Goal: Task Accomplishment & Management: Manage account settings

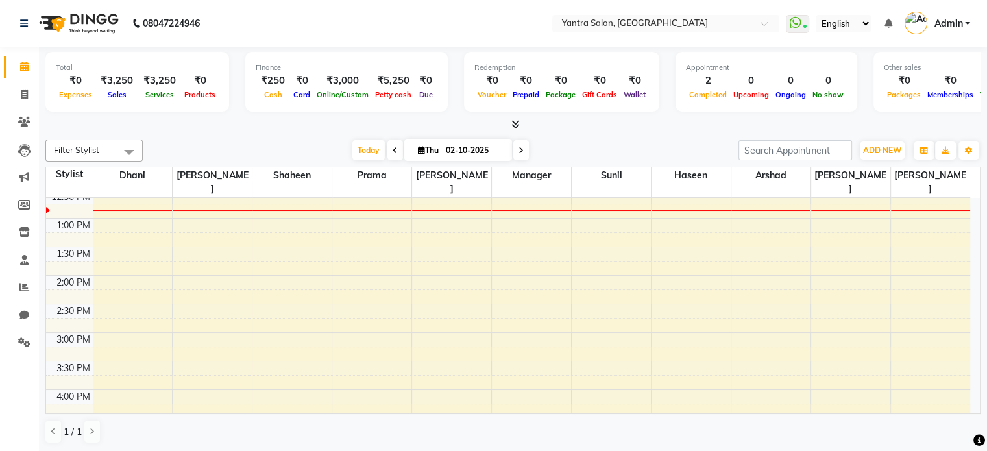
scroll to position [228, 0]
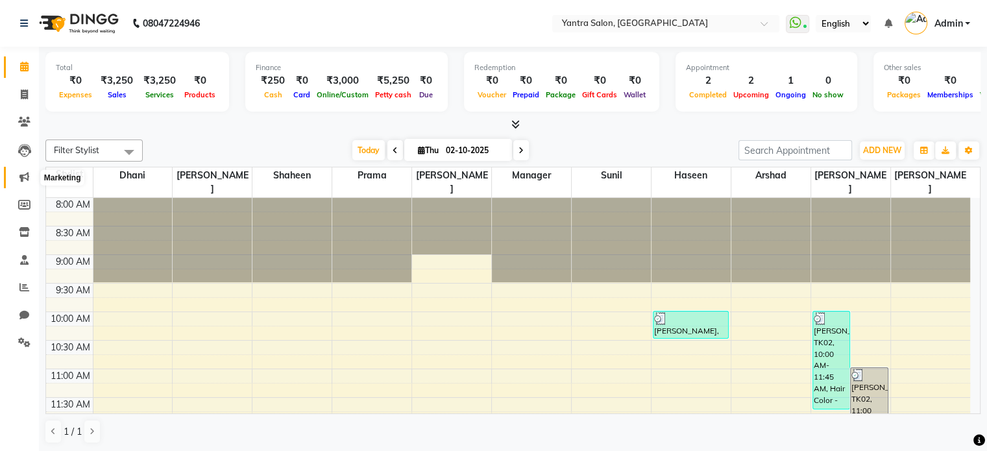
click at [29, 178] on span at bounding box center [24, 177] width 23 height 15
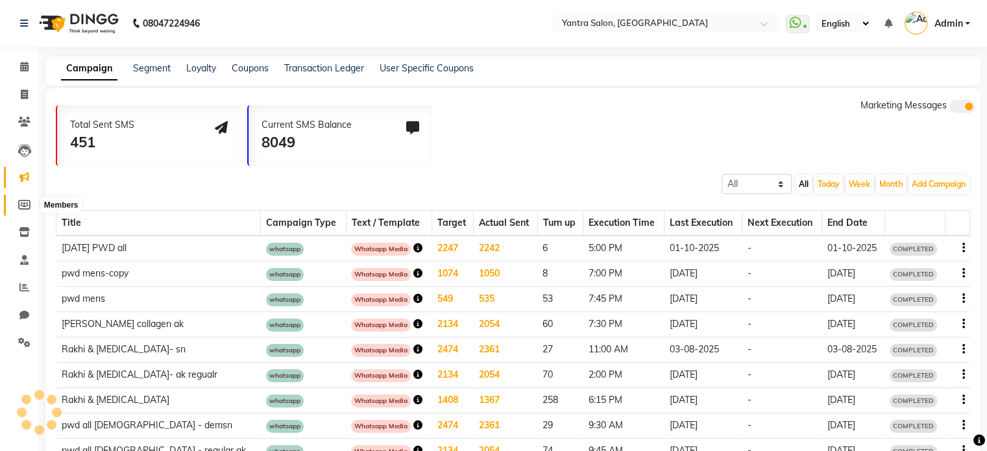
click at [18, 210] on icon at bounding box center [24, 205] width 12 height 10
select select
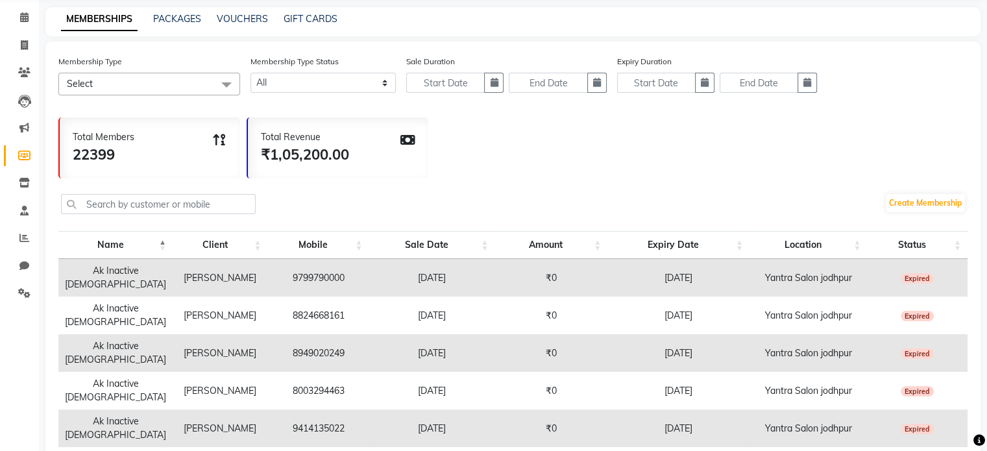
scroll to position [58, 0]
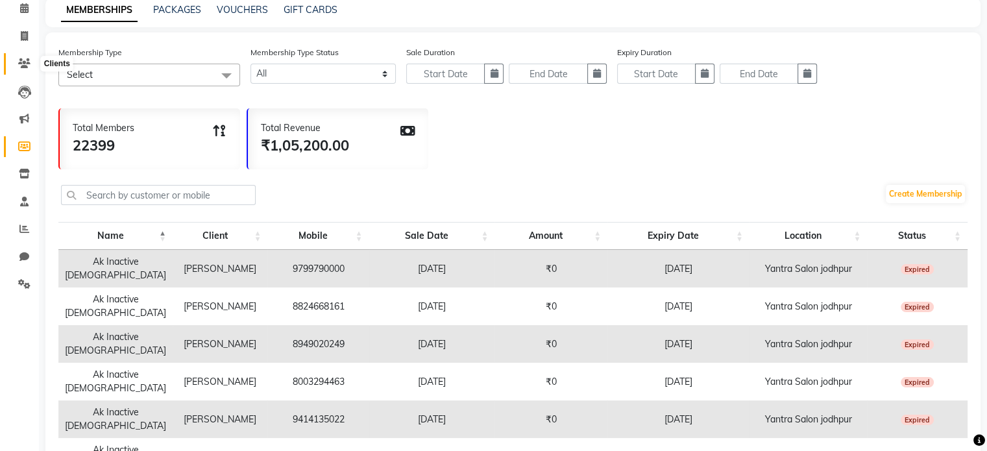
click at [22, 60] on icon at bounding box center [24, 63] width 12 height 10
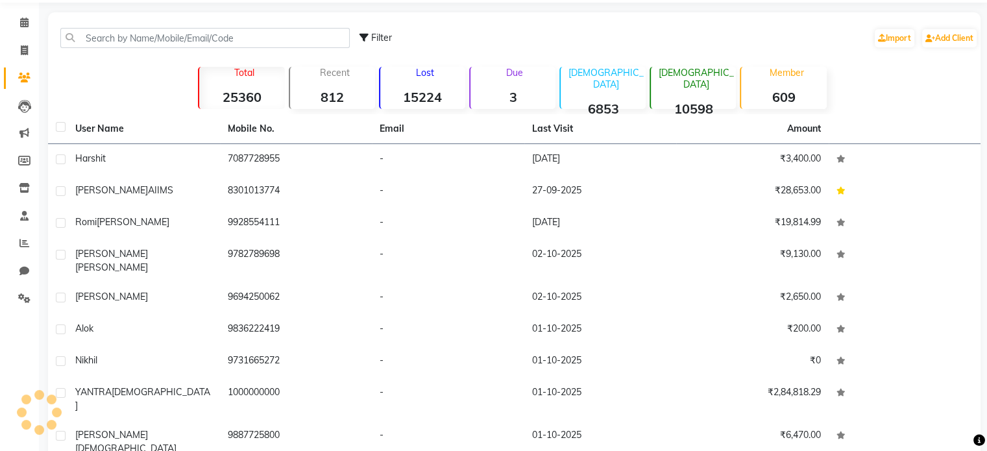
scroll to position [58, 0]
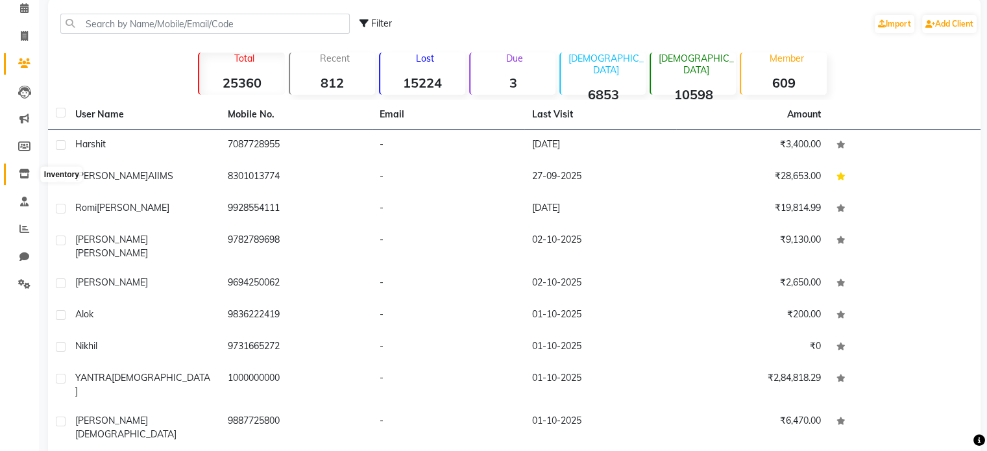
click at [18, 177] on span at bounding box center [24, 174] width 23 height 15
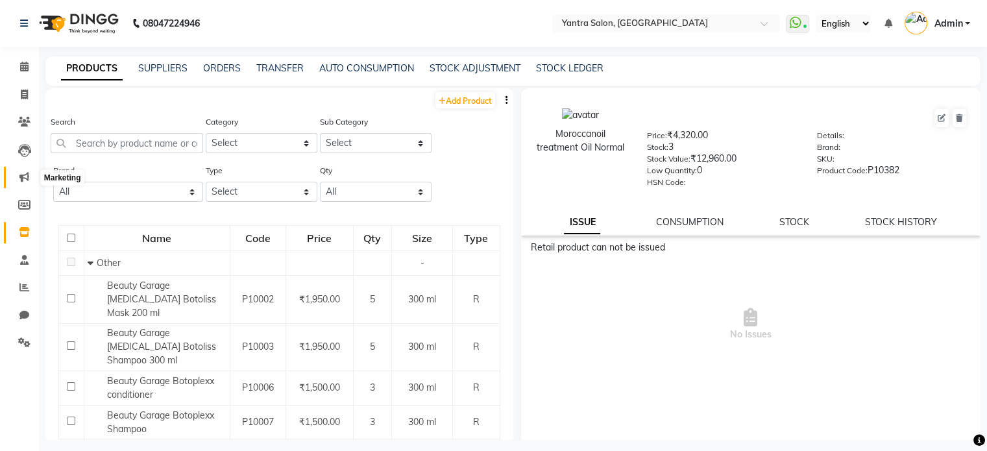
click at [16, 184] on span at bounding box center [24, 177] width 23 height 15
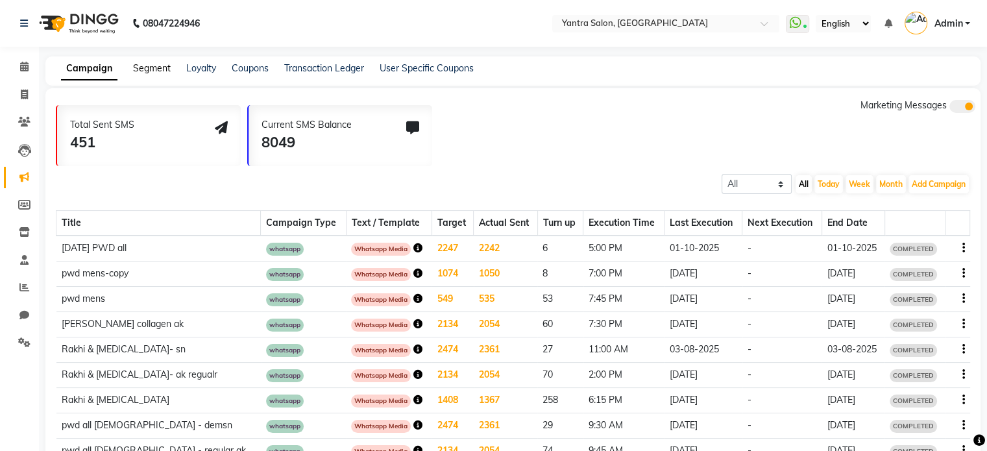
click at [152, 67] on link "Segment" at bounding box center [152, 68] width 38 height 12
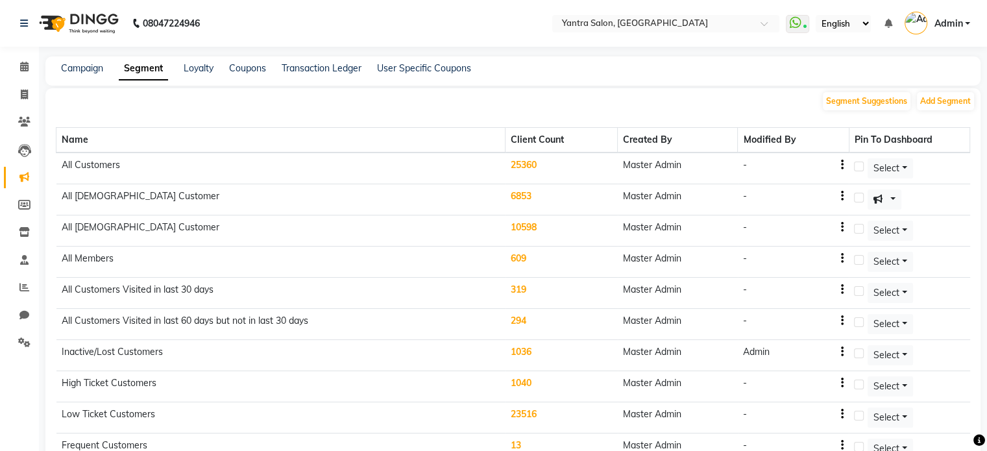
click at [75, 75] on div "Campaign" at bounding box center [82, 69] width 42 height 14
click at [69, 70] on link "Campaign" at bounding box center [82, 68] width 42 height 12
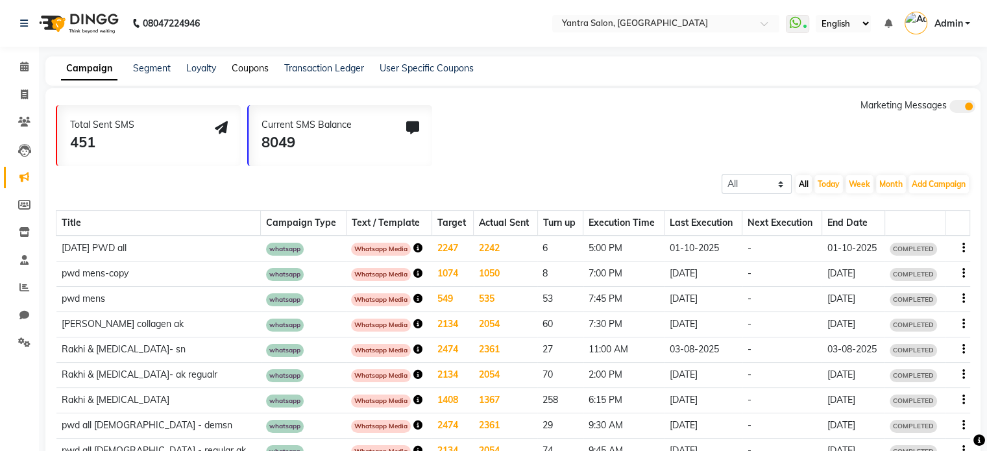
click at [249, 71] on link "Coupons" at bounding box center [250, 68] width 37 height 12
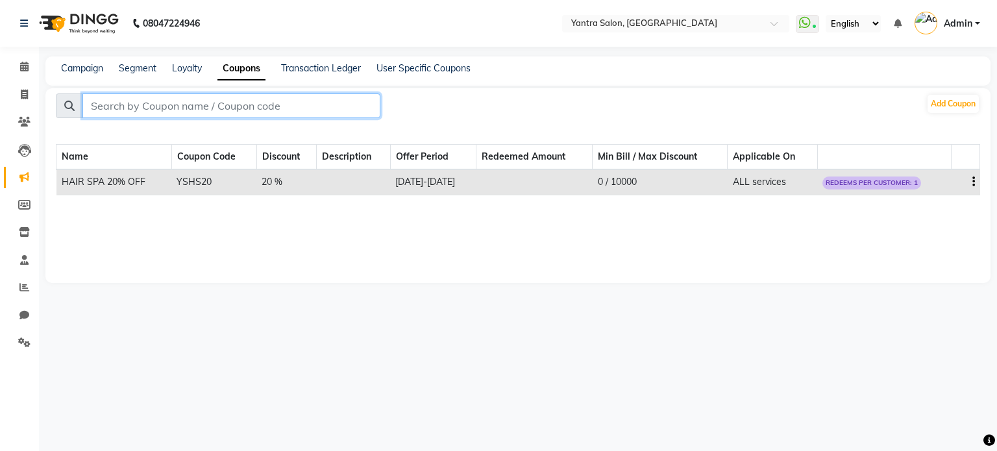
click at [300, 103] on input "text" at bounding box center [231, 105] width 298 height 25
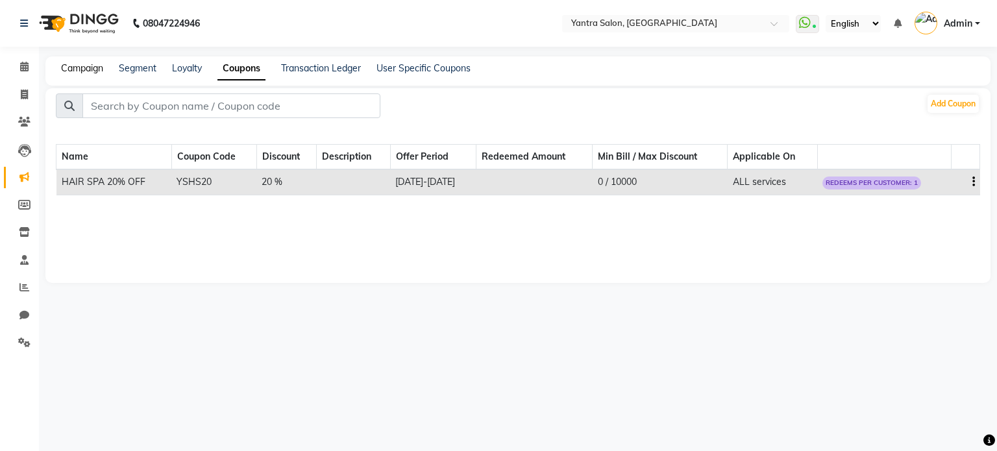
click at [91, 69] on link "Campaign" at bounding box center [82, 68] width 42 height 12
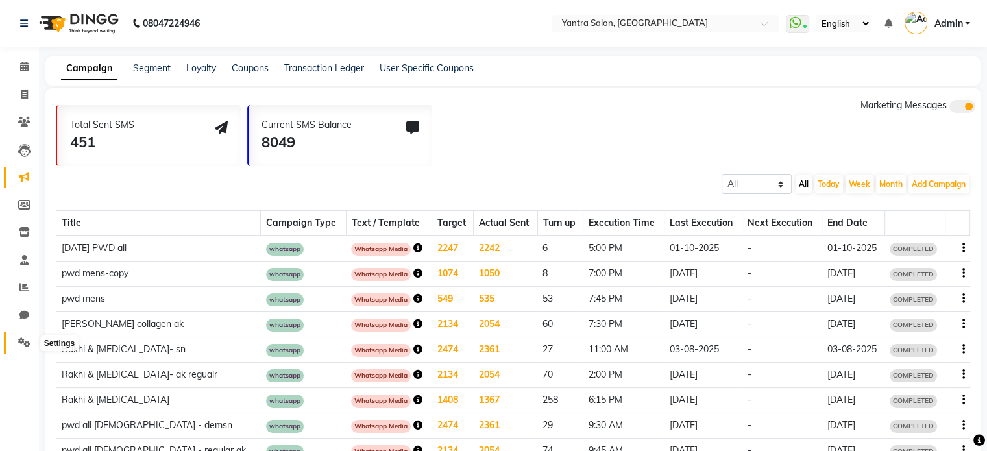
click at [24, 342] on icon at bounding box center [24, 342] width 12 height 10
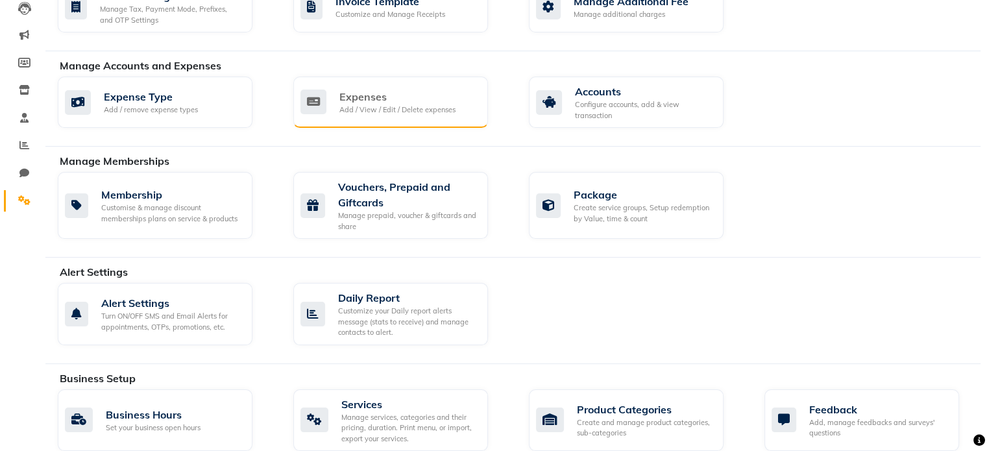
scroll to position [145, 0]
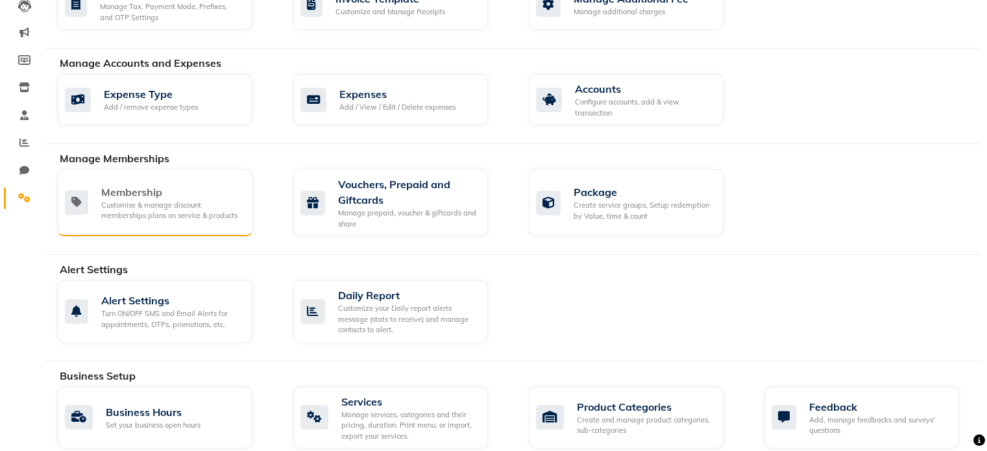
click at [185, 197] on div "Membership" at bounding box center [171, 192] width 141 height 16
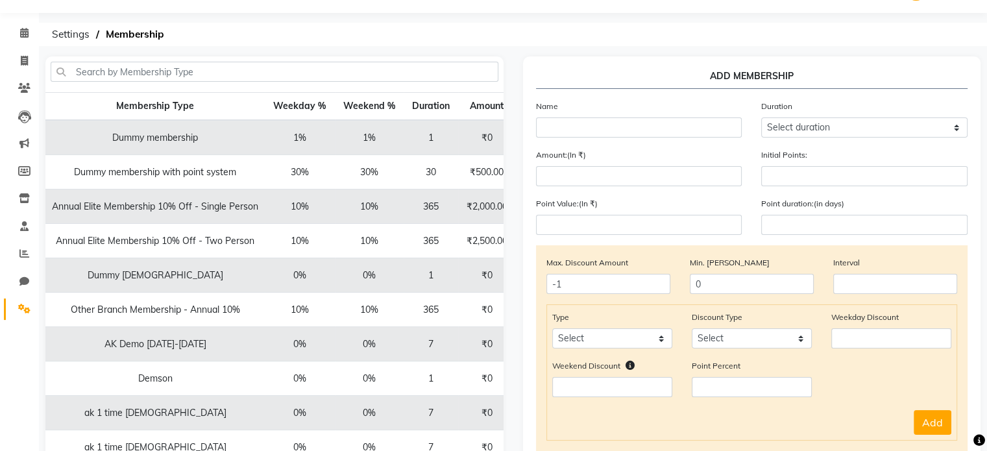
scroll to position [14, 0]
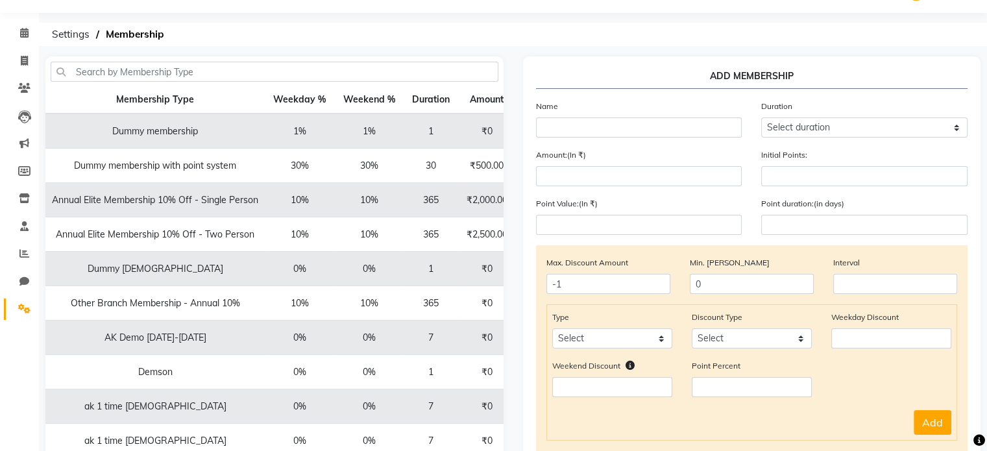
click at [221, 197] on td "Annual Elite Membership 10% Off - Single Person" at bounding box center [154, 200] width 219 height 34
click at [337, 197] on td "10%" at bounding box center [369, 200] width 69 height 34
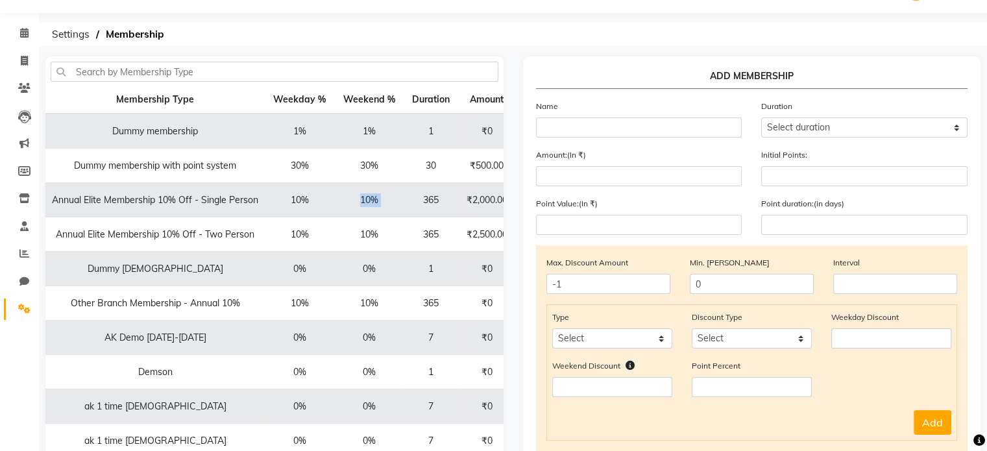
click at [337, 197] on td "10%" at bounding box center [369, 200] width 69 height 34
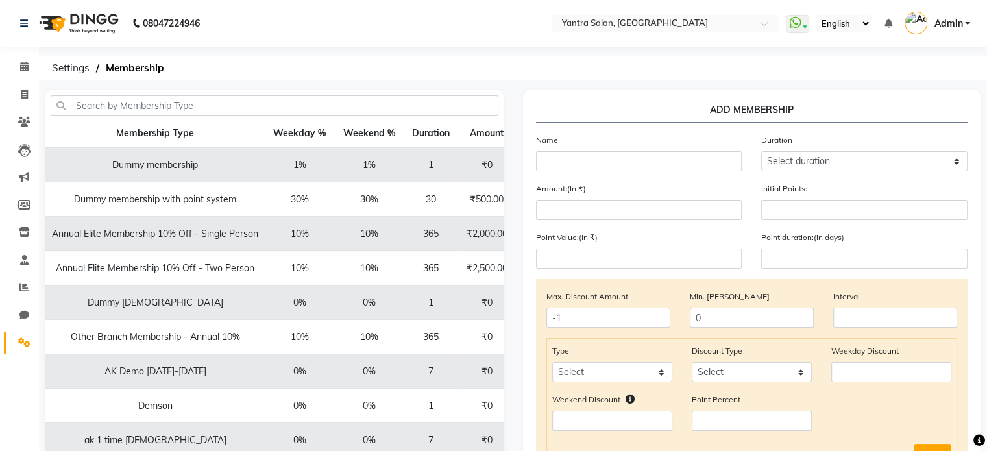
click at [289, 226] on td "10%" at bounding box center [300, 234] width 70 height 34
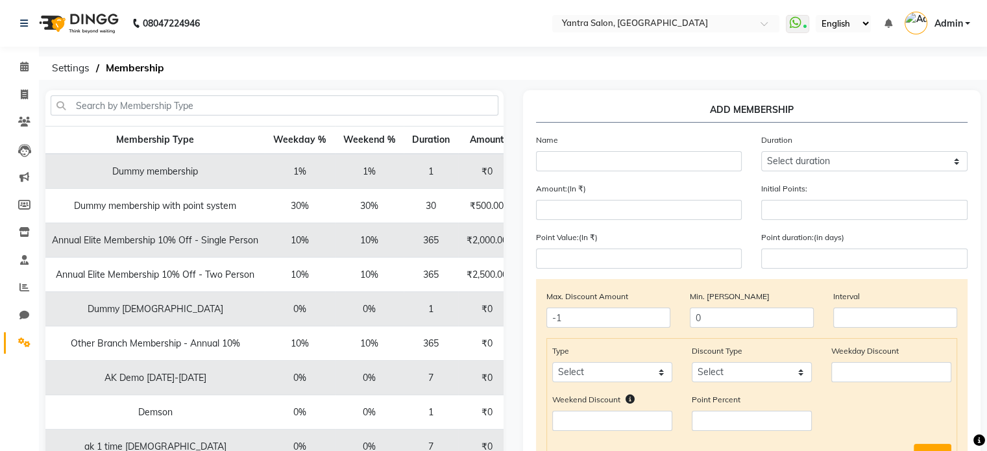
scroll to position [0, 71]
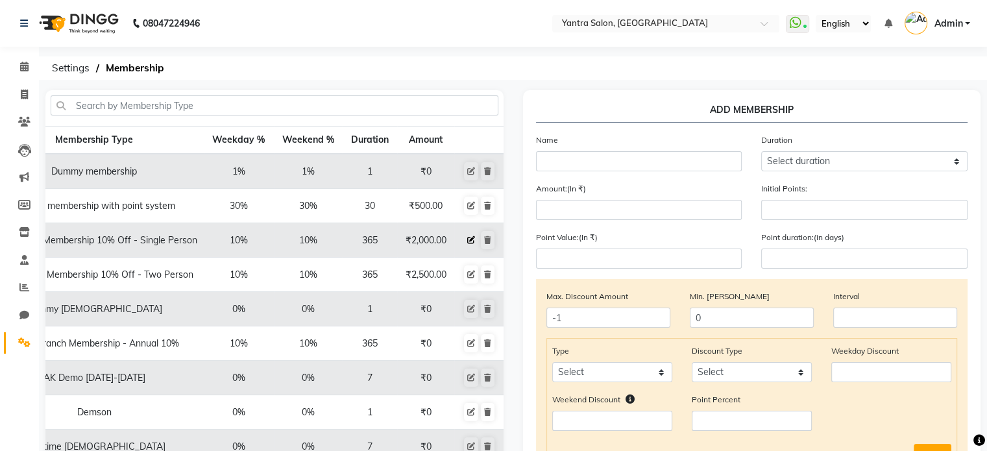
click at [467, 242] on icon at bounding box center [471, 240] width 8 height 8
select select
type input "0"
select select
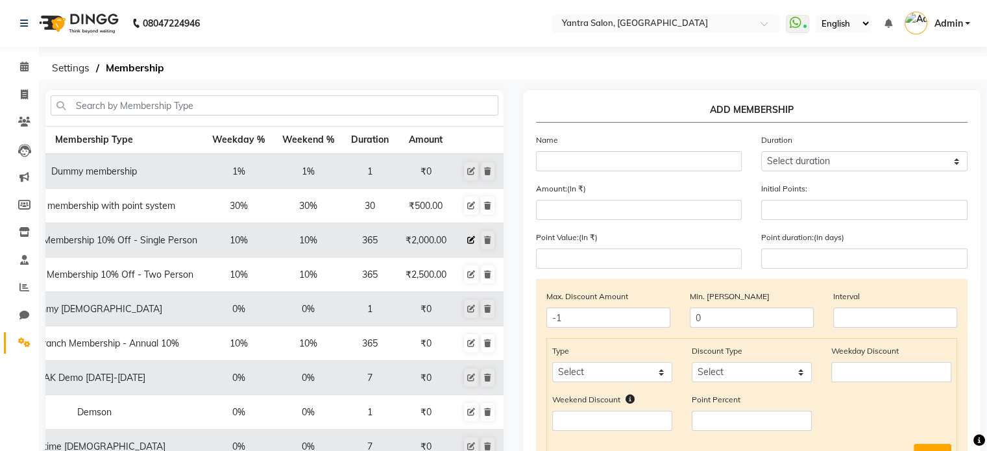
checkbox input "false"
type input "Annual Elite Membership 10% Off - Single Person"
select select "4: 365"
type input "2000"
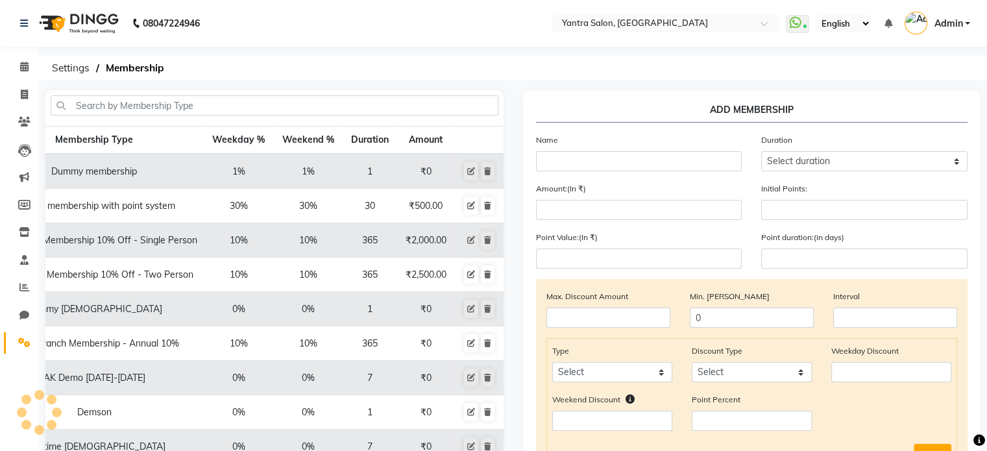
type input "0"
type input "-1"
type input "365"
select select "1: PK"
checkbox input "true"
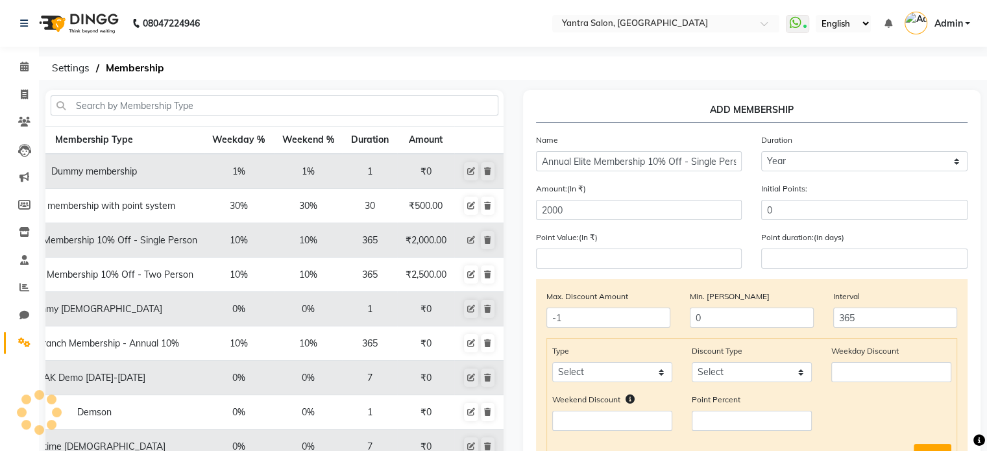
select select "1: 13837"
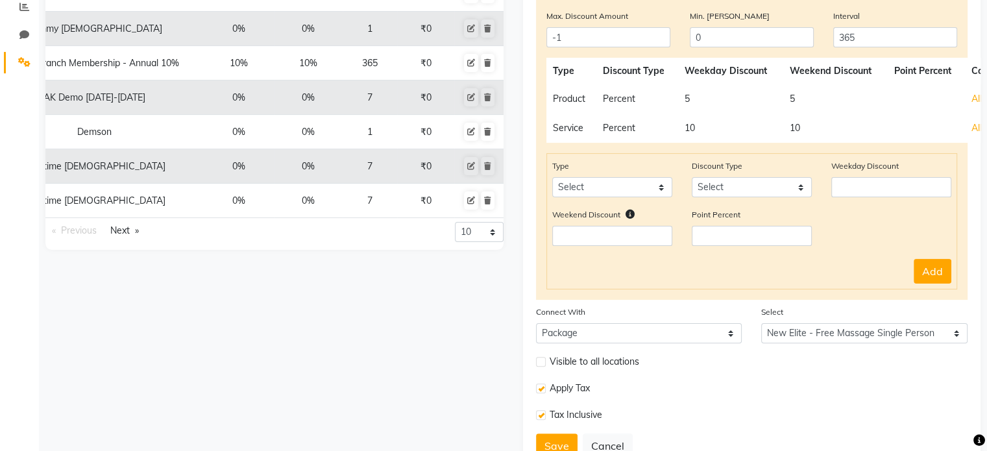
scroll to position [335, 0]
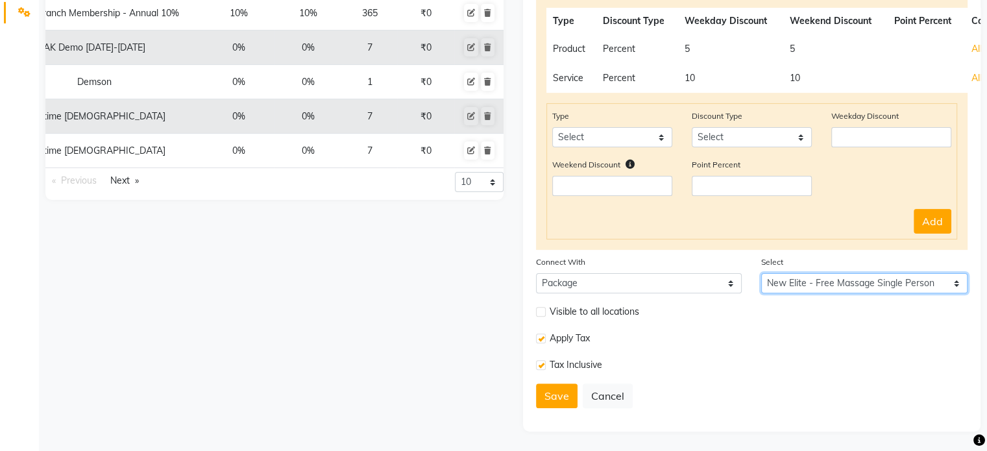
click at [842, 292] on select "Select New Elite - Free Massage Single Person" at bounding box center [864, 283] width 206 height 20
click at [861, 363] on div "Tax Inclusive" at bounding box center [752, 370] width 452 height 27
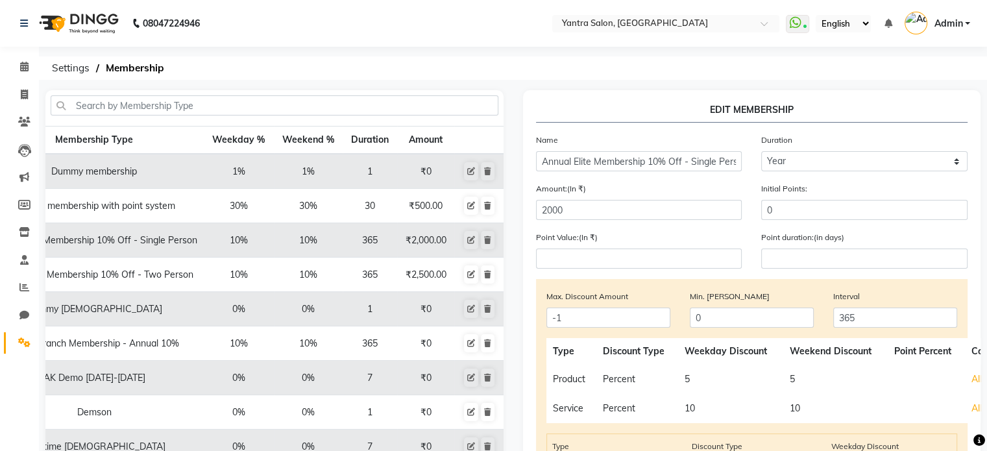
scroll to position [14, 71]
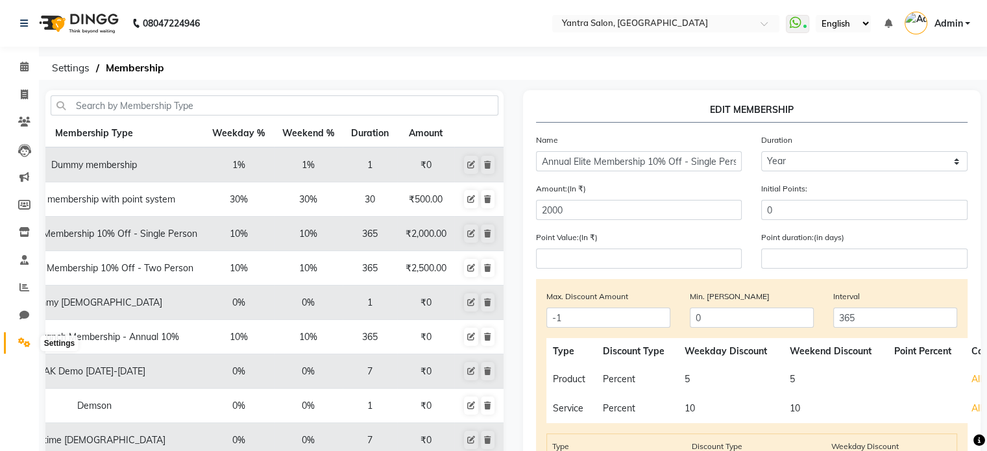
click at [19, 345] on icon at bounding box center [24, 342] width 12 height 10
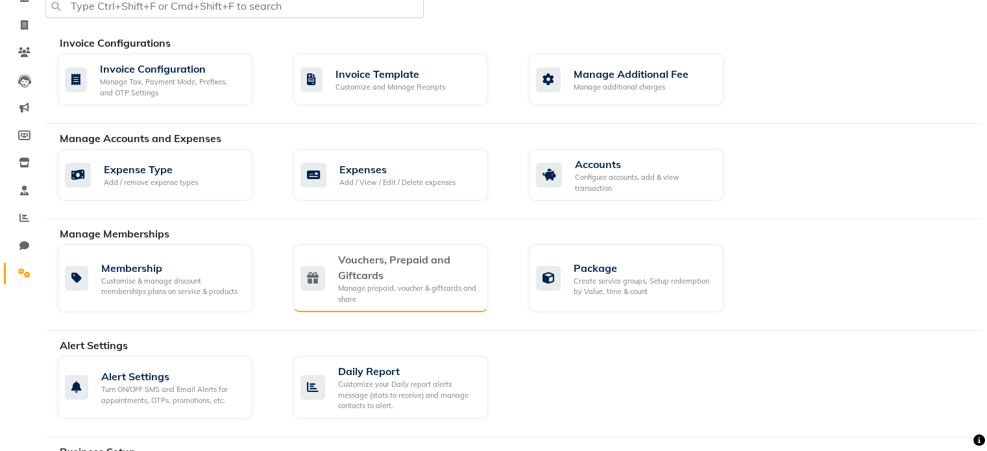
scroll to position [77, 0]
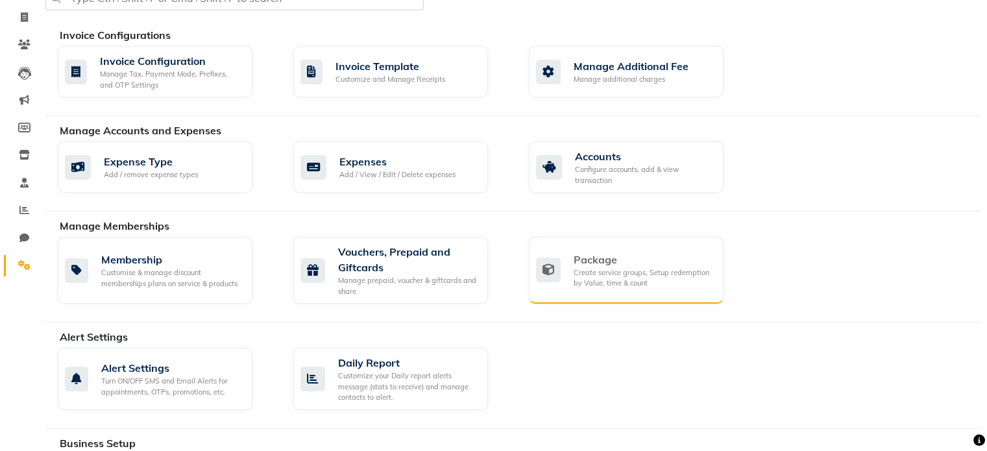
click at [659, 253] on div "Package" at bounding box center [644, 260] width 140 height 16
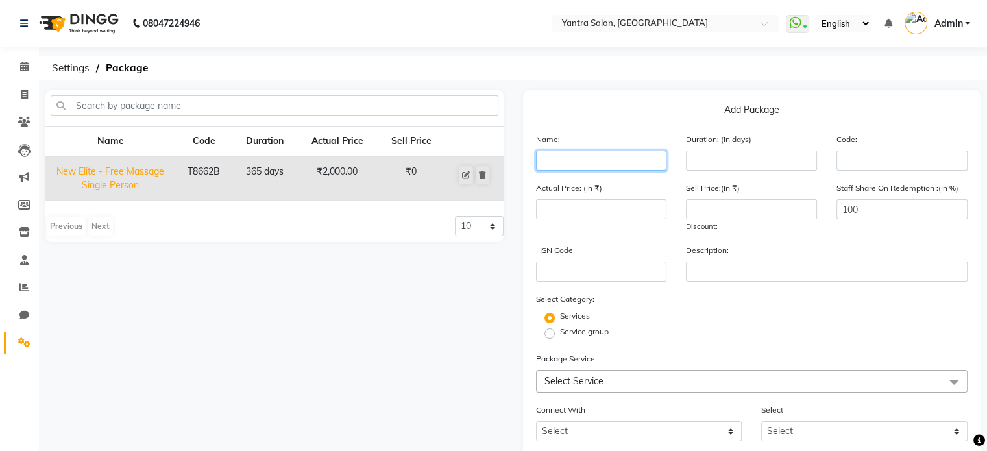
click at [639, 153] on input "text" at bounding box center [601, 161] width 131 height 20
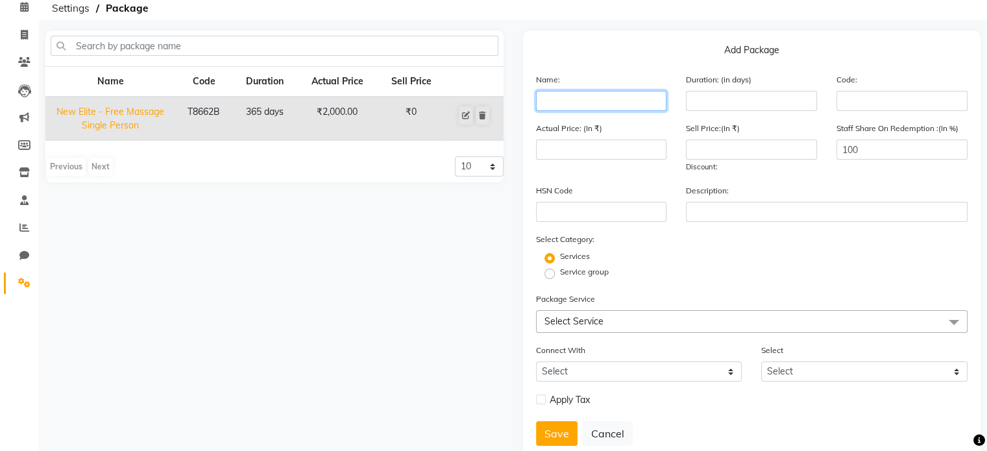
scroll to position [62, 0]
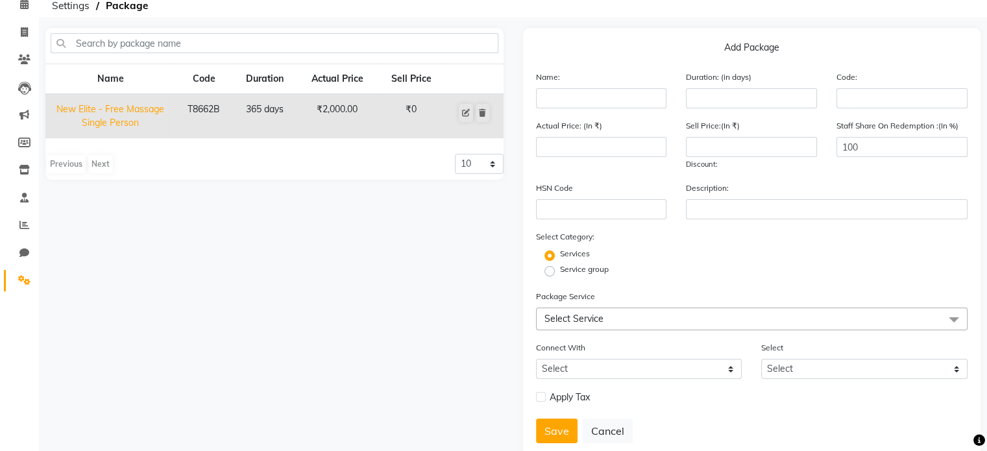
click at [600, 321] on span "Select Service" at bounding box center [574, 319] width 59 height 12
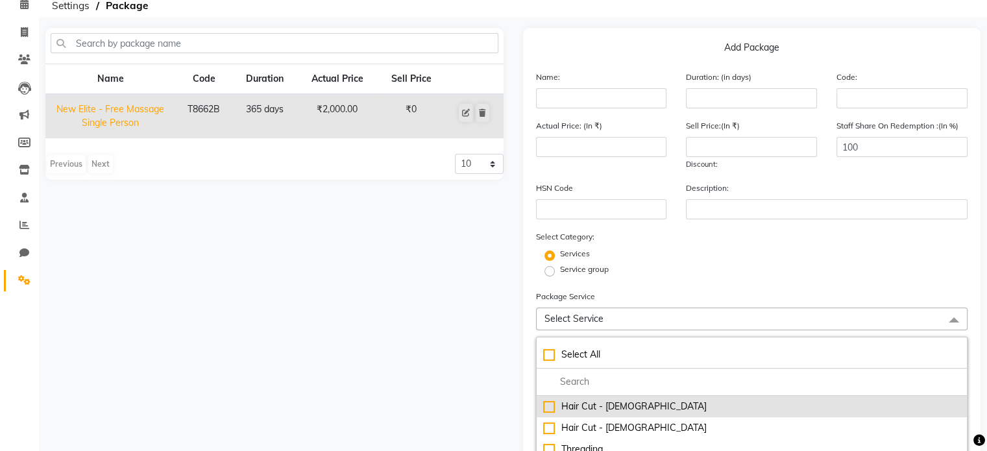
click at [597, 413] on div "Hair Cut - [DEMOGRAPHIC_DATA]" at bounding box center [752, 407] width 418 height 14
type input "500"
checkbox input "true"
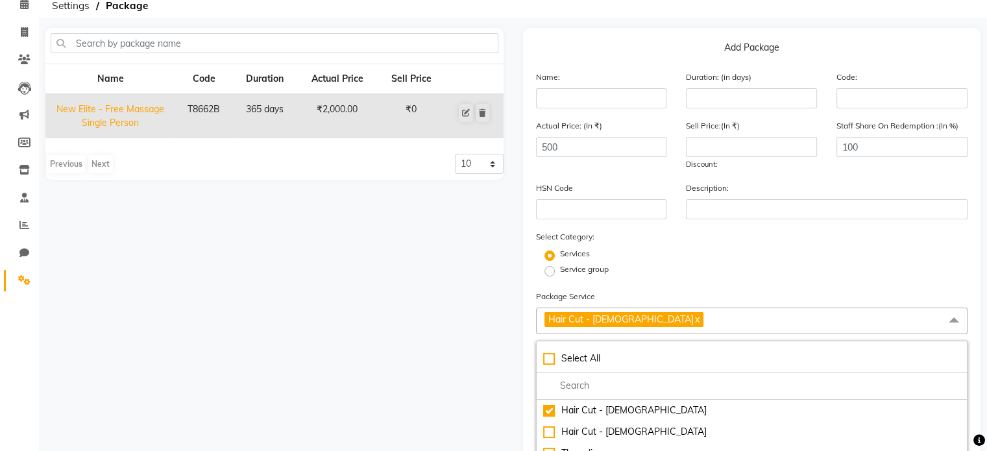
click at [689, 264] on div "Services" at bounding box center [752, 256] width 452 height 16
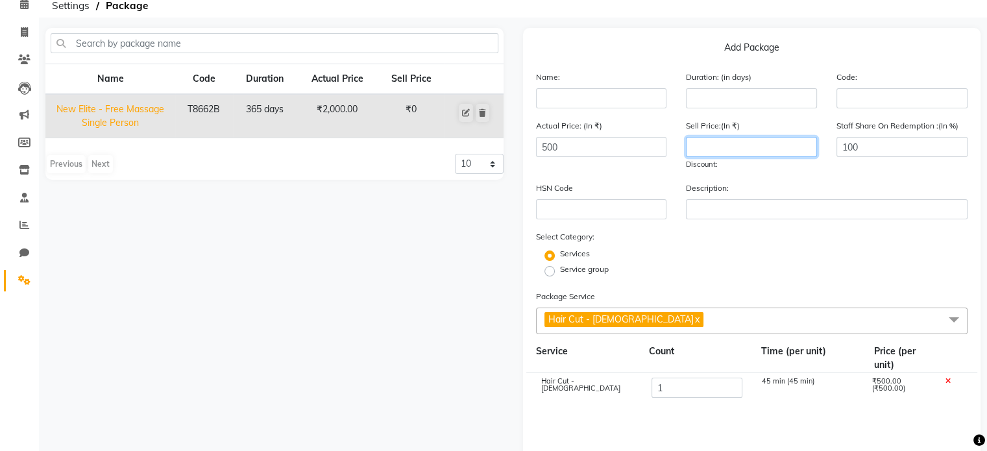
click at [788, 155] on input "number" at bounding box center [751, 147] width 131 height 20
type input "250"
click at [696, 228] on div "HSN Code Description:" at bounding box center [752, 205] width 452 height 49
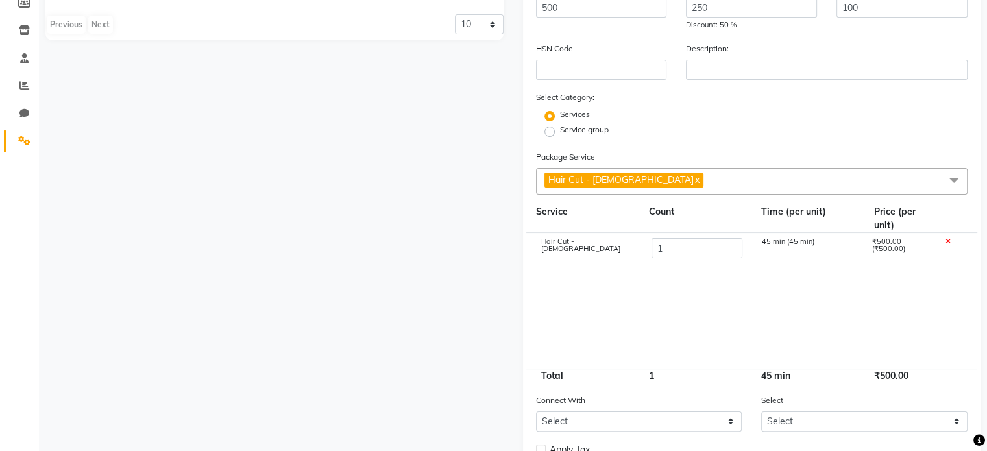
scroll to position [293, 0]
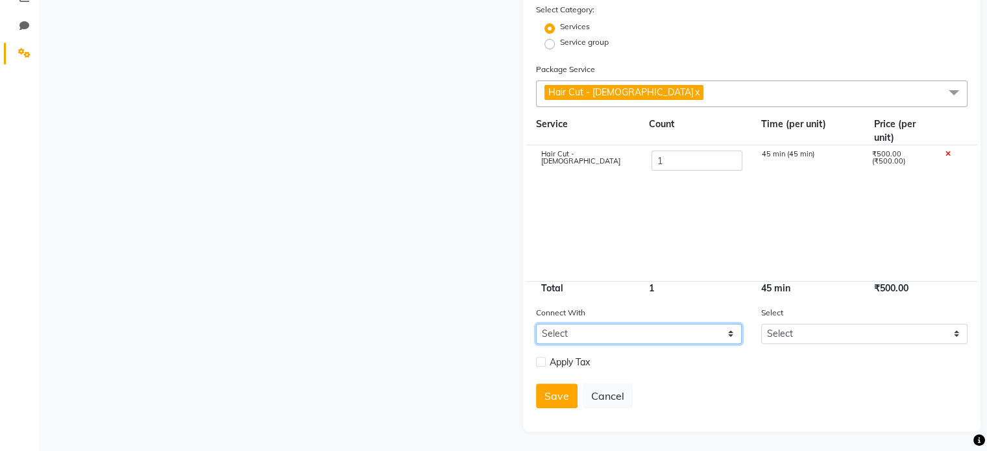
click at [639, 336] on select "Select Membership Prepaid Voucher" at bounding box center [639, 334] width 206 height 20
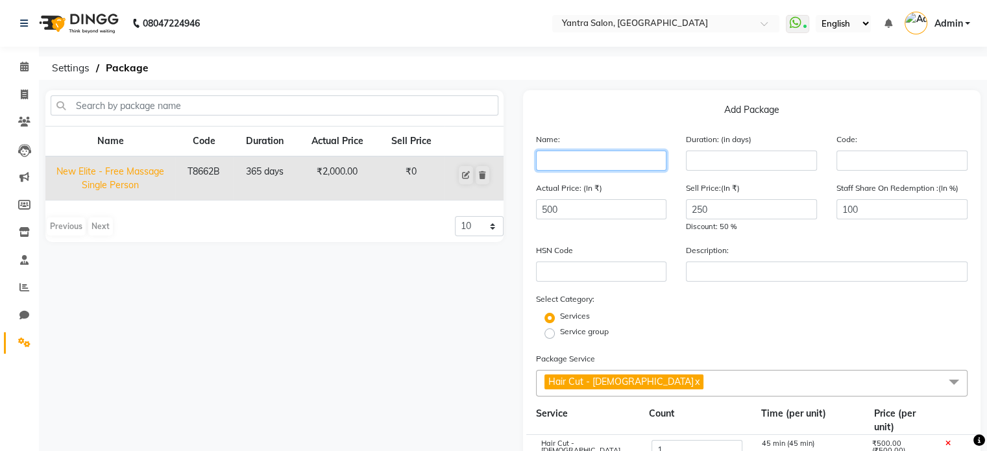
click at [616, 153] on input "text" at bounding box center [601, 161] width 131 height 20
drag, startPoint x: 727, startPoint y: 213, endPoint x: 621, endPoint y: 228, distance: 106.9
click at [621, 228] on div "Actual Price: (In ₹) 500 Sell Price:(In ₹) 250 Discount: 50 % Staff Share On Re…" at bounding box center [752, 212] width 452 height 62
drag, startPoint x: 418, startPoint y: 170, endPoint x: 397, endPoint y: 176, distance: 22.2
click at [397, 176] on td "₹0" at bounding box center [411, 178] width 67 height 44
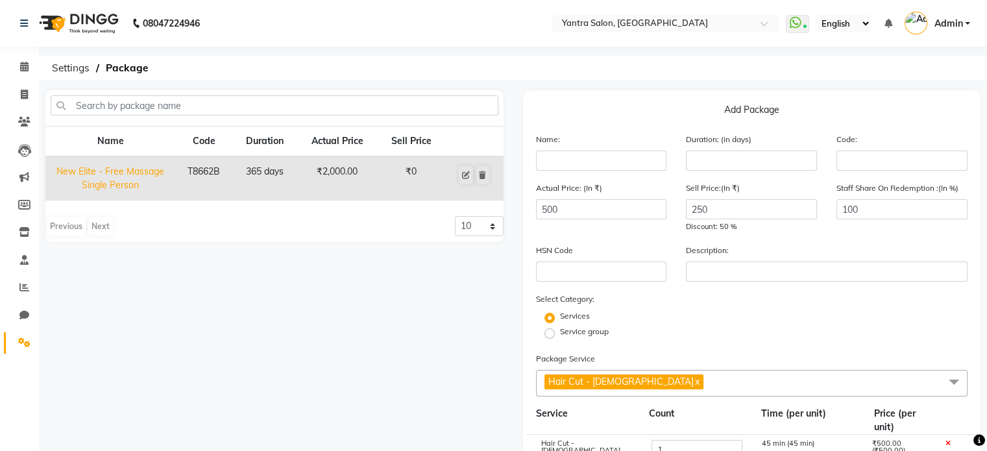
click at [400, 184] on td "₹0" at bounding box center [411, 178] width 67 height 44
drag, startPoint x: 715, startPoint y: 209, endPoint x: 583, endPoint y: 209, distance: 131.8
click at [583, 209] on div "Actual Price: (In ₹) 500 Sell Price:(In ₹) 250 Discount: 50 % Staff Share On Re…" at bounding box center [752, 212] width 452 height 62
click at [668, 238] on div "Actual Price: (In ₹) 500 Sell Price:(In ₹) 250 Discount: 50 % Staff Share On Re…" at bounding box center [752, 212] width 452 height 62
drag, startPoint x: 693, startPoint y: 215, endPoint x: 725, endPoint y: 214, distance: 32.5
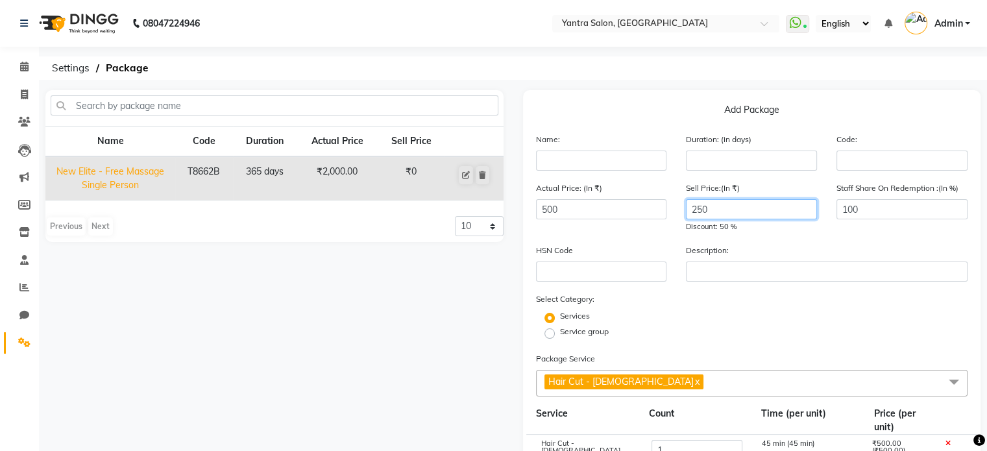
click at [725, 214] on input "250" at bounding box center [751, 209] width 131 height 20
click at [16, 338] on span at bounding box center [24, 343] width 23 height 15
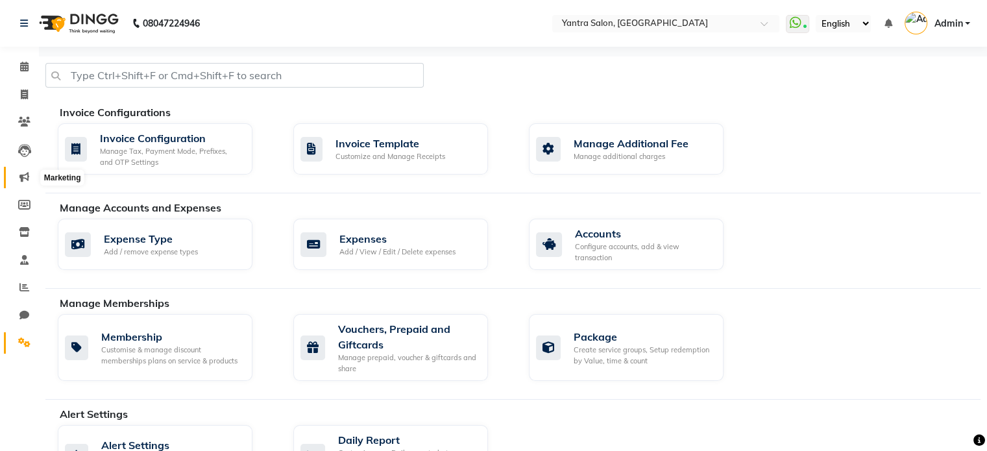
click at [16, 171] on span at bounding box center [24, 177] width 23 height 15
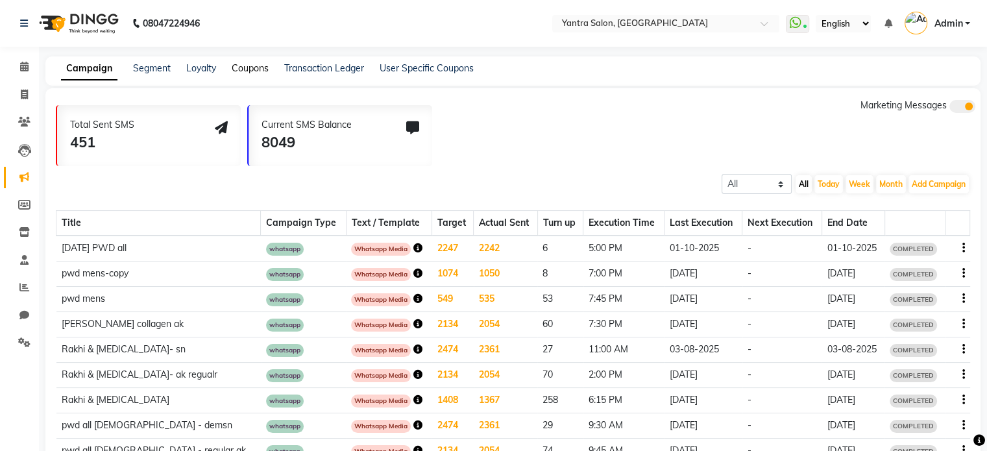
click at [239, 70] on link "Coupons" at bounding box center [250, 68] width 37 height 12
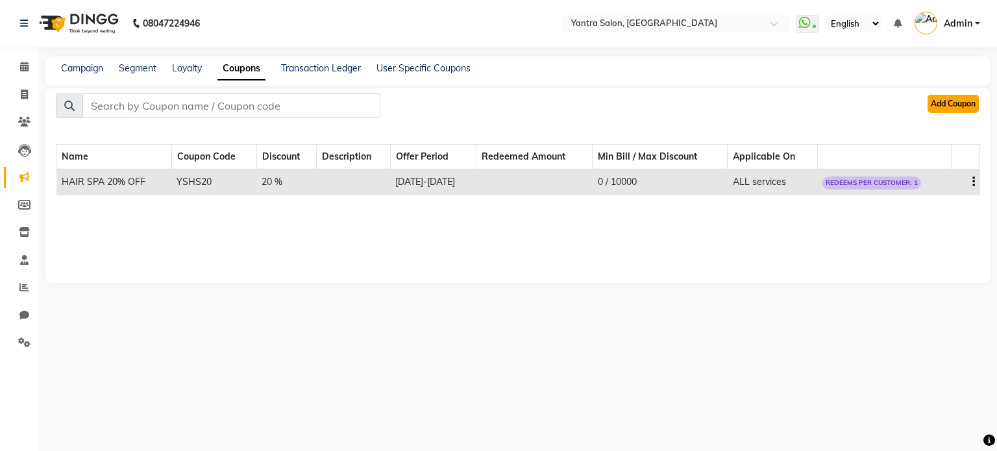
click at [929, 100] on button "Add Coupon" at bounding box center [952, 104] width 51 height 18
select select "ALL"
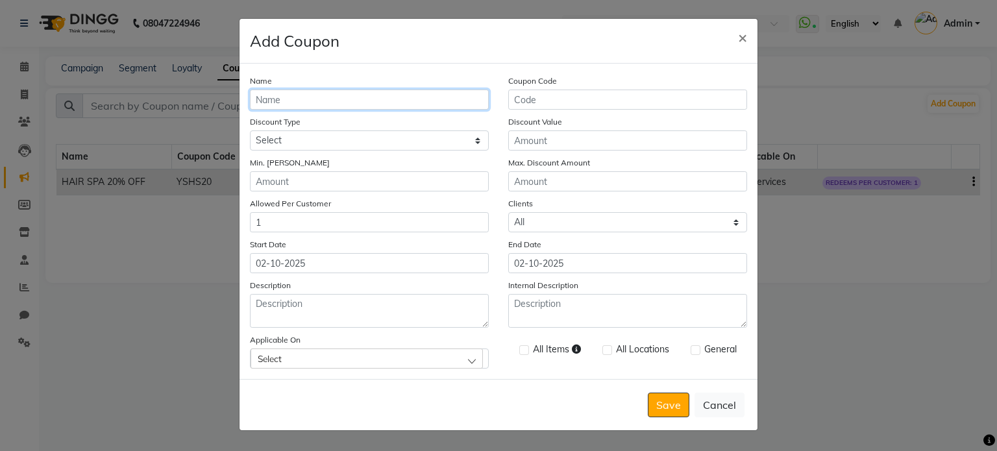
click at [327, 106] on input "Name" at bounding box center [369, 100] width 239 height 20
type input "New Member [DATE] 25"
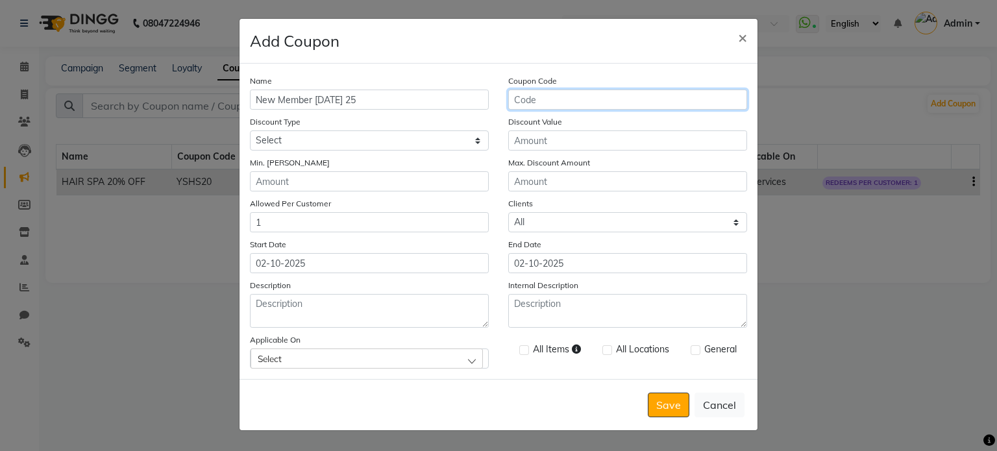
click at [565, 101] on input "Coupon Code" at bounding box center [627, 100] width 239 height 20
type input "Member25"
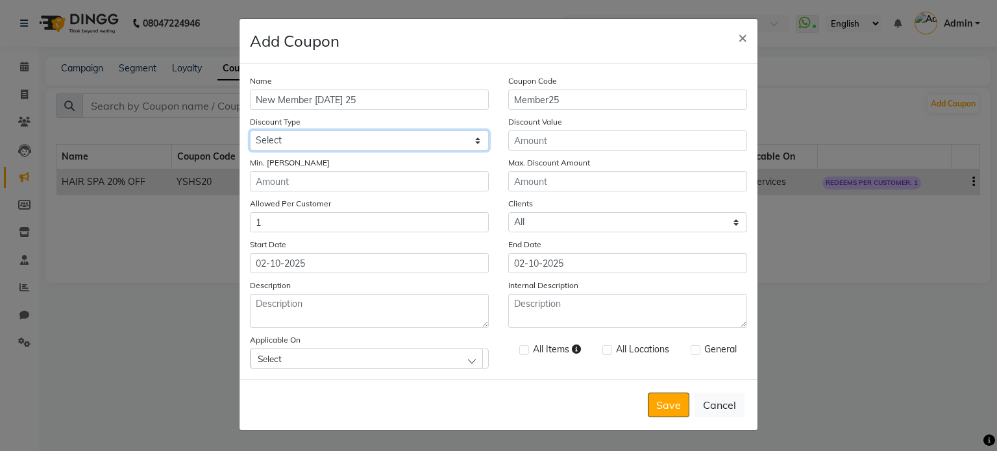
click at [428, 140] on select "Select Percentage Fixed" at bounding box center [369, 140] width 239 height 20
select select "PERCENTAGE"
click at [250, 132] on select "Select Percentage Fixed" at bounding box center [369, 140] width 239 height 20
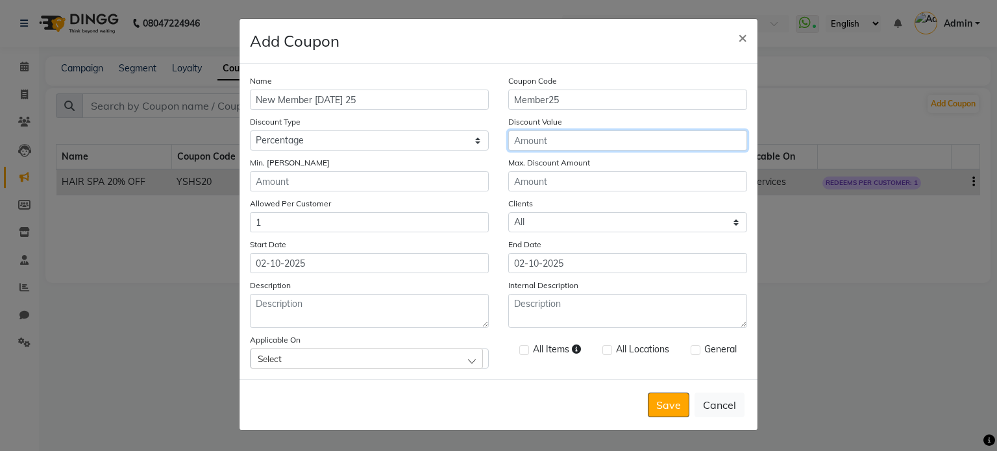
click at [569, 147] on input "Discount Value" at bounding box center [627, 140] width 239 height 20
type input "50"
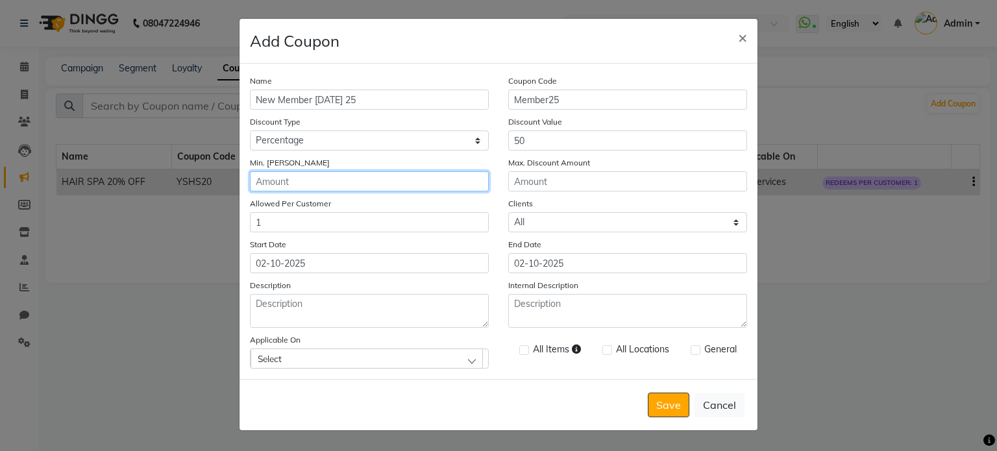
click at [423, 178] on input "Min. [PERSON_NAME]" at bounding box center [369, 181] width 239 height 20
type input "0"
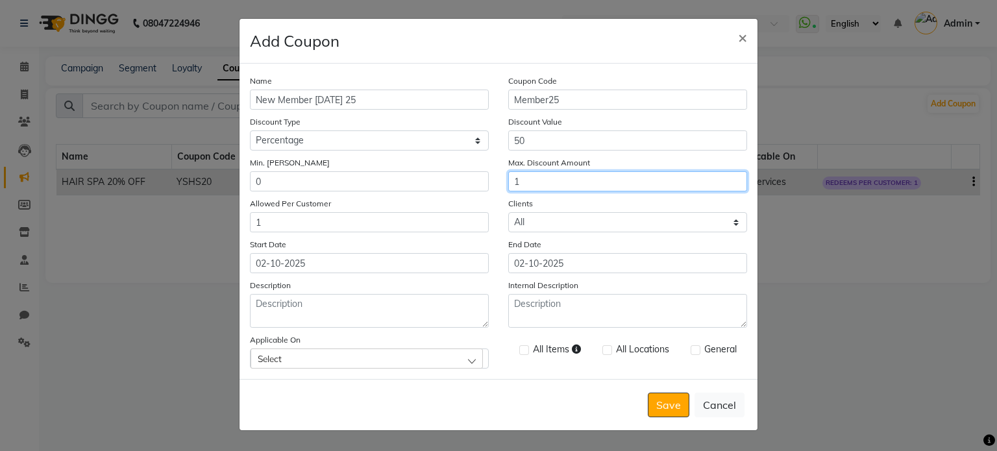
click at [569, 186] on input "1" at bounding box center [627, 181] width 239 height 20
type input "100000"
click at [555, 198] on div "Name New Member [DATE] 25 Coupon Code Member25 Discount Type Select Percentage …" at bounding box center [498, 221] width 518 height 315
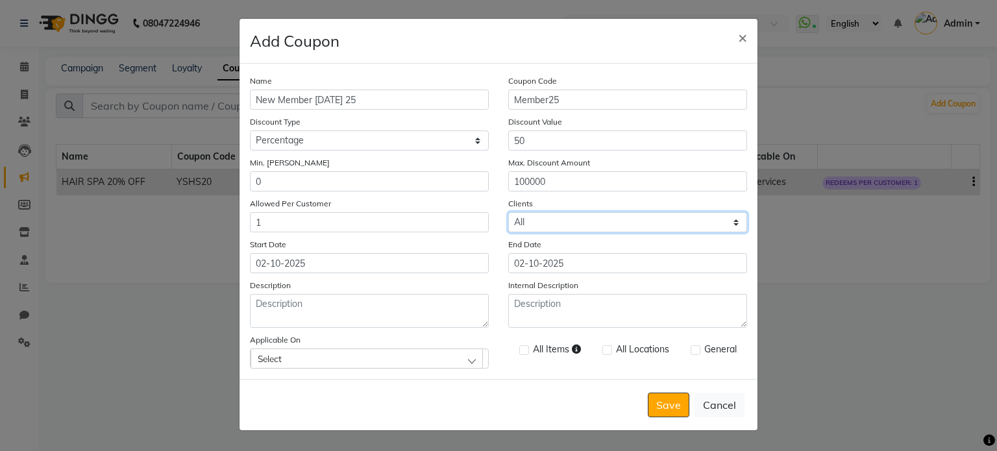
click at [548, 224] on select "Select All New" at bounding box center [627, 222] width 239 height 20
click at [508, 215] on select "Select All New" at bounding box center [627, 222] width 239 height 20
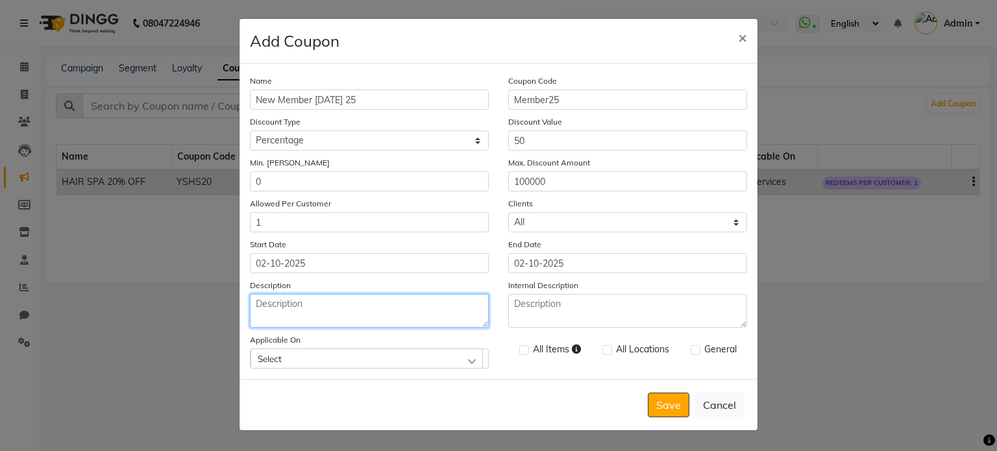
click at [415, 324] on textarea "Description" at bounding box center [369, 311] width 239 height 34
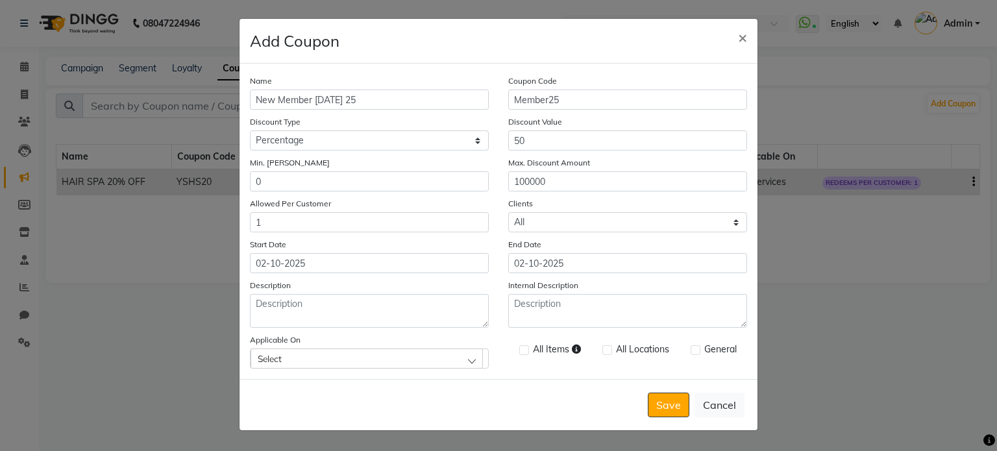
click at [551, 379] on div "Name New Member [DATE] 25 Coupon Code Member25 Discount Type Select Percentage …" at bounding box center [498, 221] width 518 height 315
click at [345, 367] on div "Select" at bounding box center [367, 358] width 232 height 19
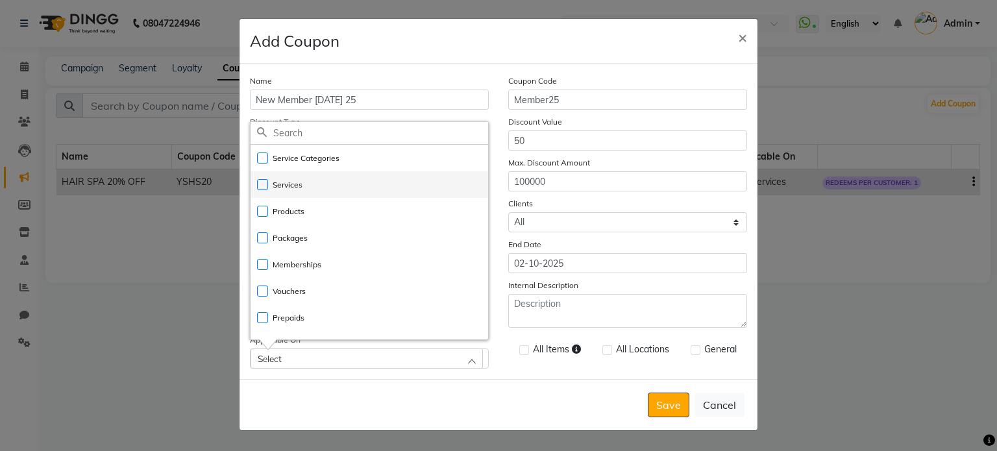
click at [316, 191] on li "Services" at bounding box center [370, 184] width 238 height 27
checkbox input "true"
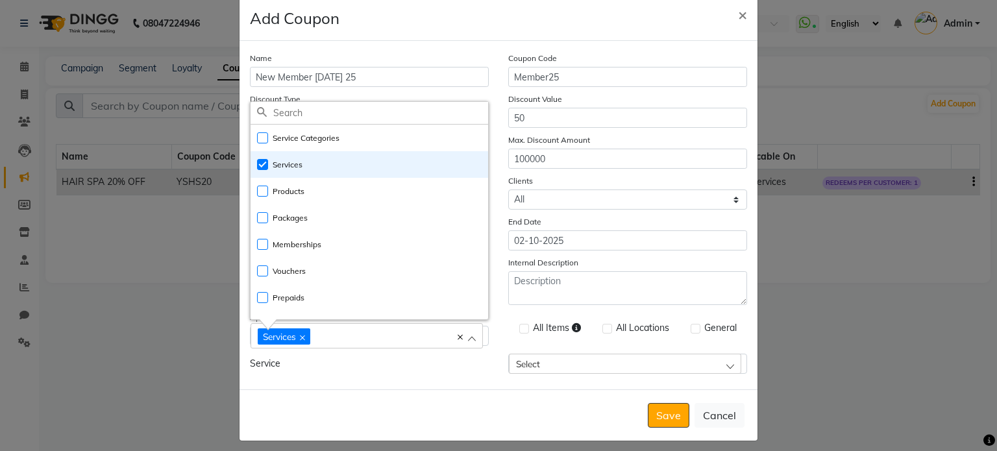
scroll to position [34, 0]
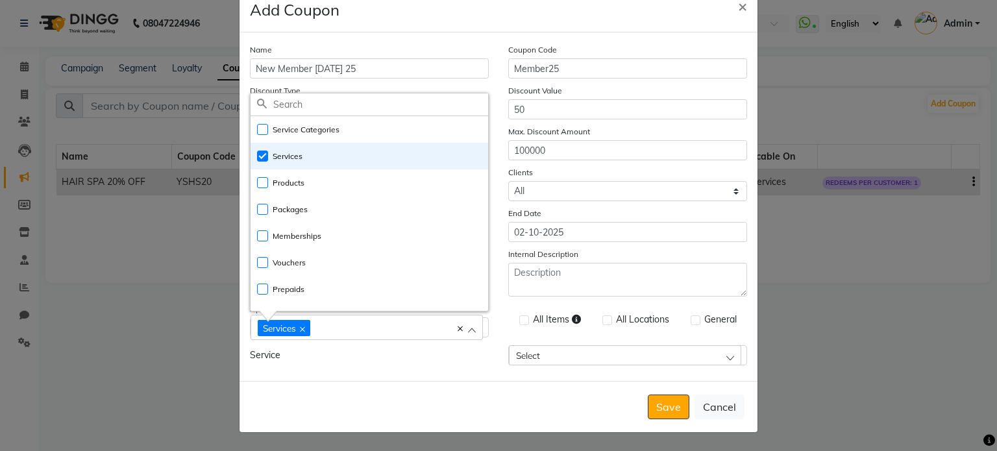
click at [534, 357] on span "Select" at bounding box center [528, 355] width 24 height 11
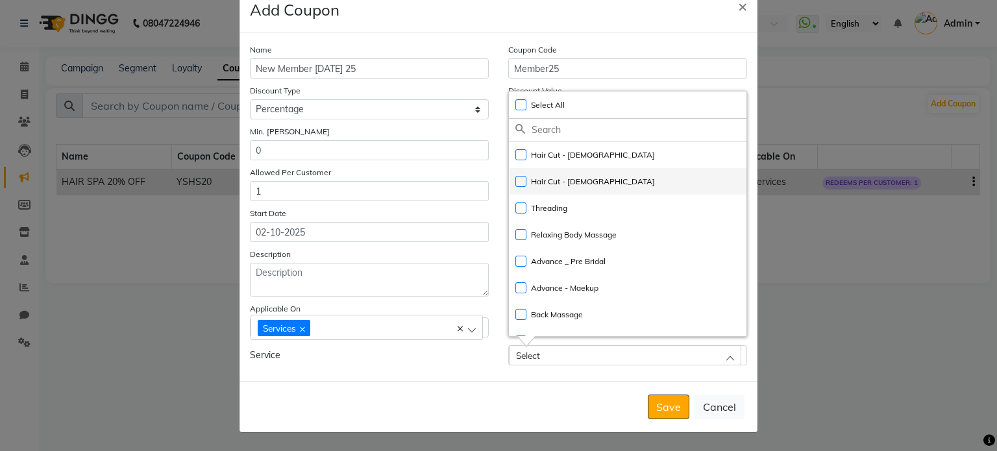
click at [563, 191] on li "Hair Cut - [DEMOGRAPHIC_DATA]" at bounding box center [628, 181] width 238 height 27
checkbox input "true"
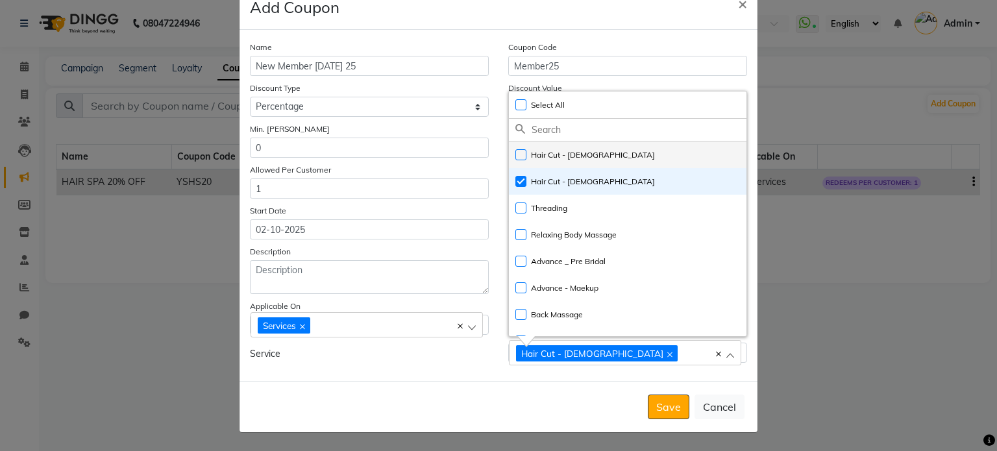
click at [585, 155] on label "Hair Cut - [DEMOGRAPHIC_DATA]" at bounding box center [585, 155] width 140 height 12
checkbox input "true"
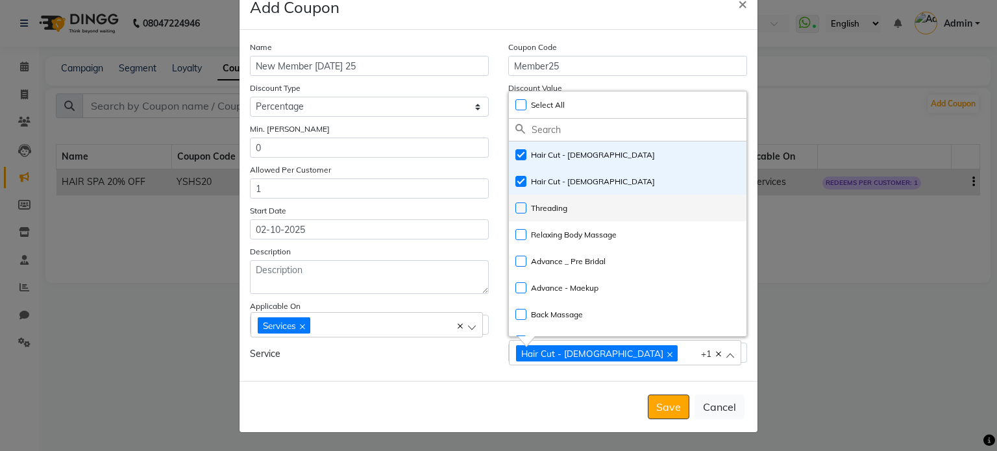
click at [561, 208] on label "Threading" at bounding box center [541, 208] width 52 height 12
checkbox input "true"
click at [626, 406] on div "Save Cancel" at bounding box center [498, 406] width 518 height 51
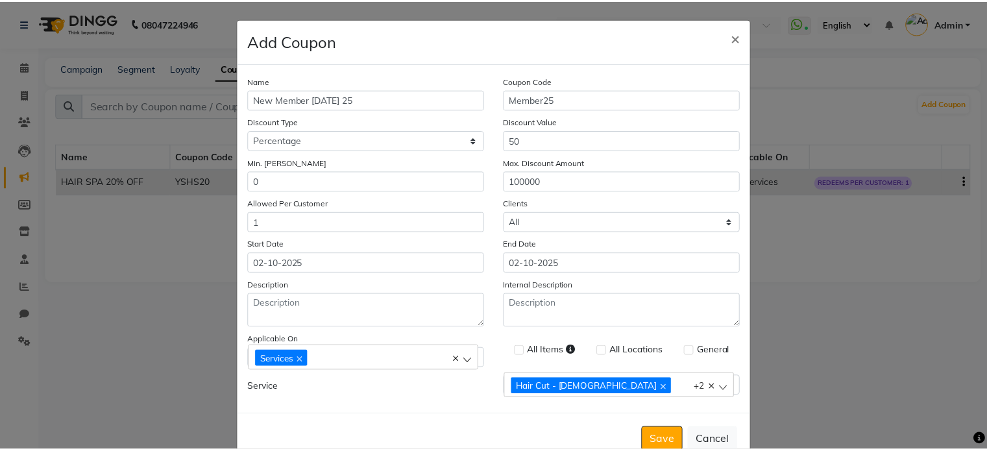
scroll to position [0, 0]
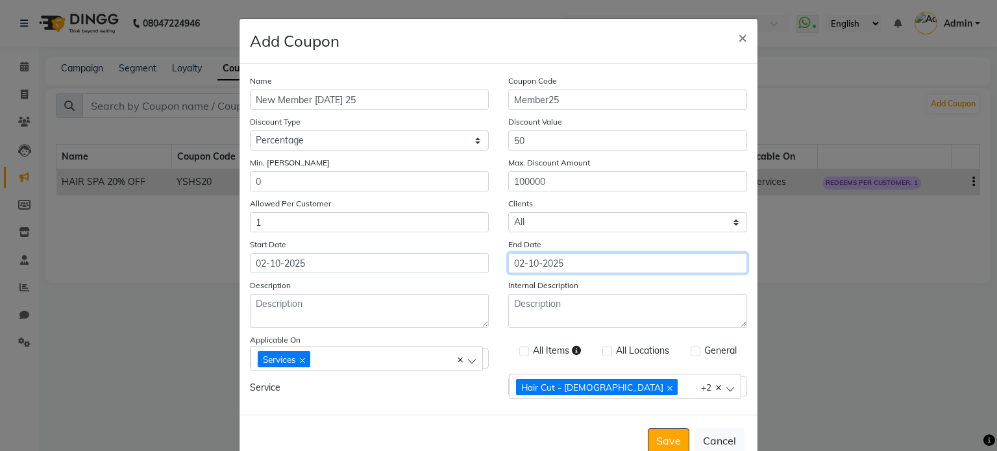
click at [537, 268] on input "02-10-2025" at bounding box center [627, 263] width 239 height 20
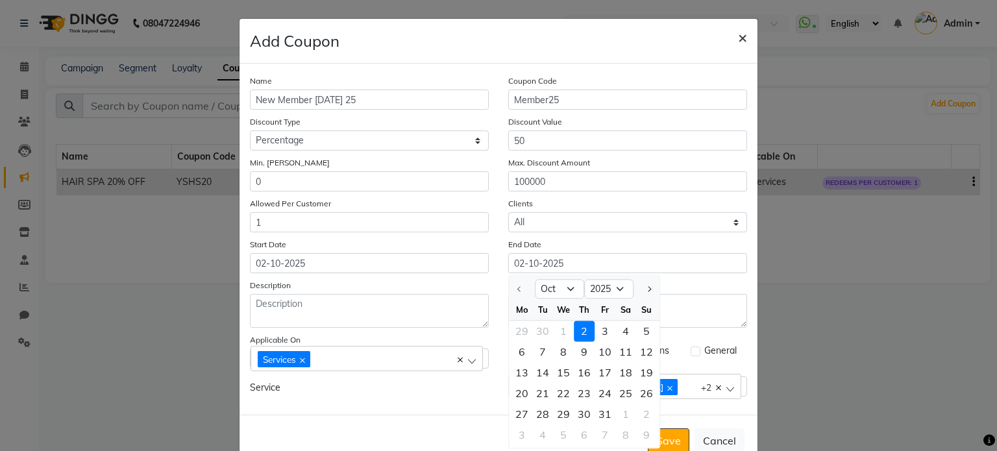
click at [738, 42] on span "×" at bounding box center [742, 36] width 9 height 19
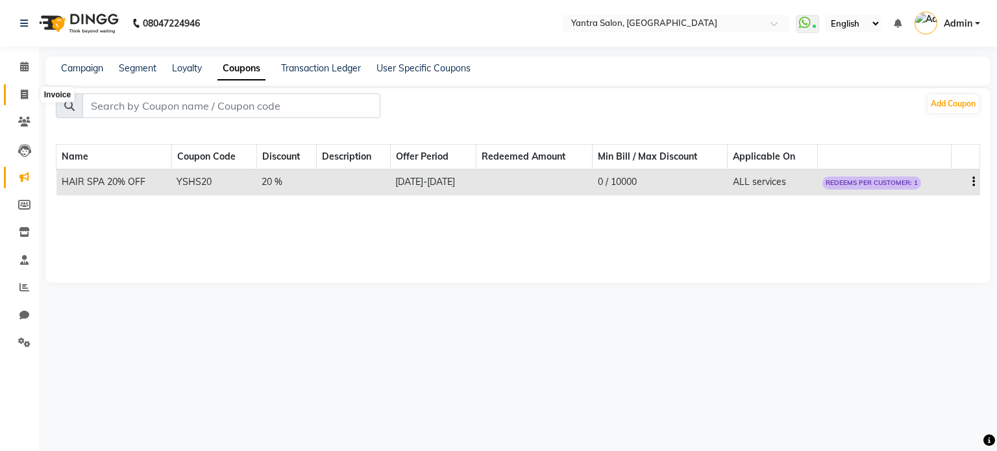
click at [26, 88] on span at bounding box center [24, 95] width 23 height 15
select select "service"
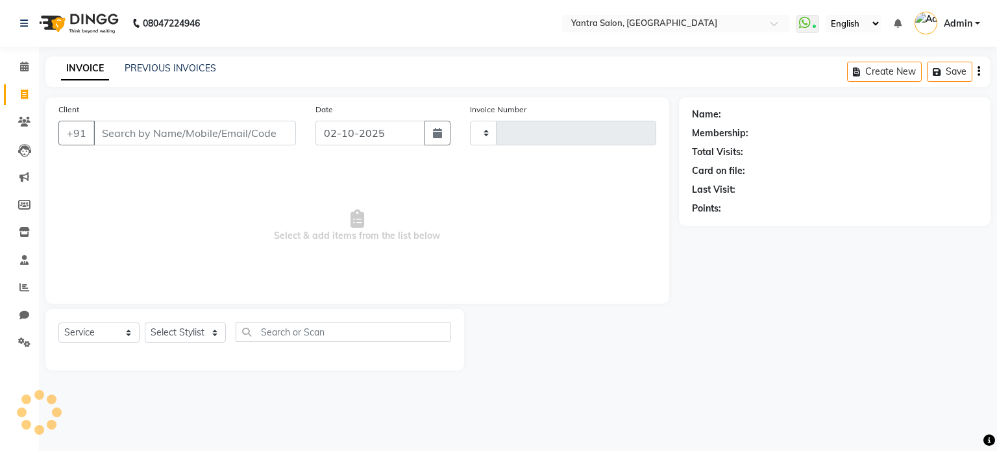
type input "2836"
select select "6253"
click at [140, 126] on input "Client" at bounding box center [194, 133] width 202 height 25
click at [21, 124] on icon at bounding box center [24, 122] width 12 height 10
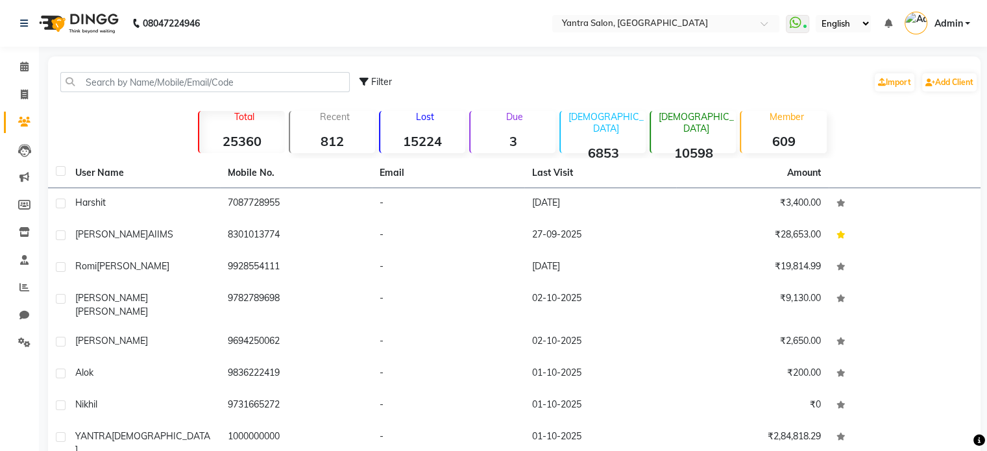
click at [789, 126] on div "Member 609" at bounding box center [783, 132] width 86 height 42
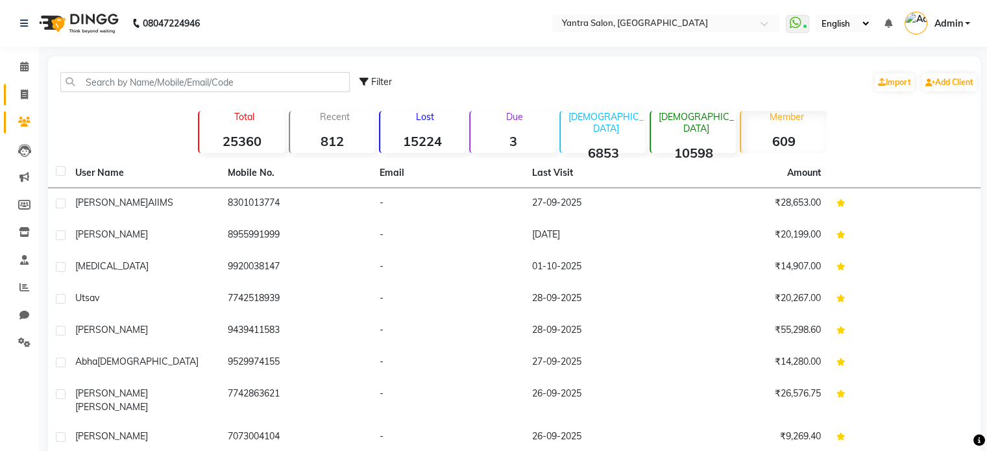
click at [26, 102] on link "Invoice" at bounding box center [19, 94] width 31 height 21
select select "service"
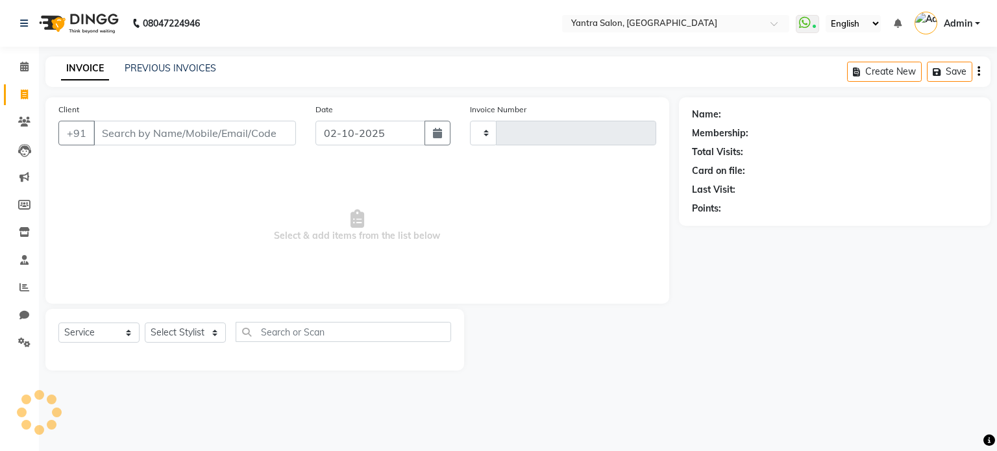
type input "2836"
select select "6253"
click at [199, 127] on input "Client" at bounding box center [194, 133] width 202 height 25
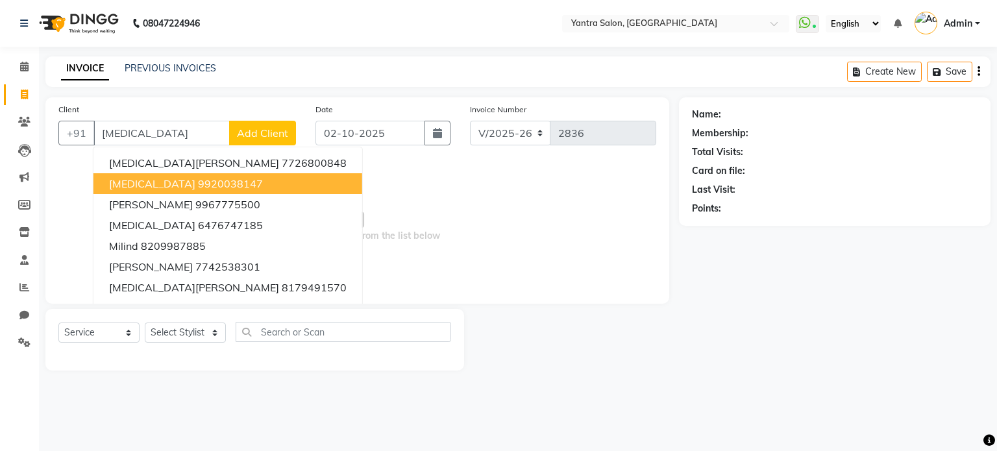
click at [198, 184] on ngb-highlight "9920038147" at bounding box center [230, 183] width 65 height 13
type input "9920038147"
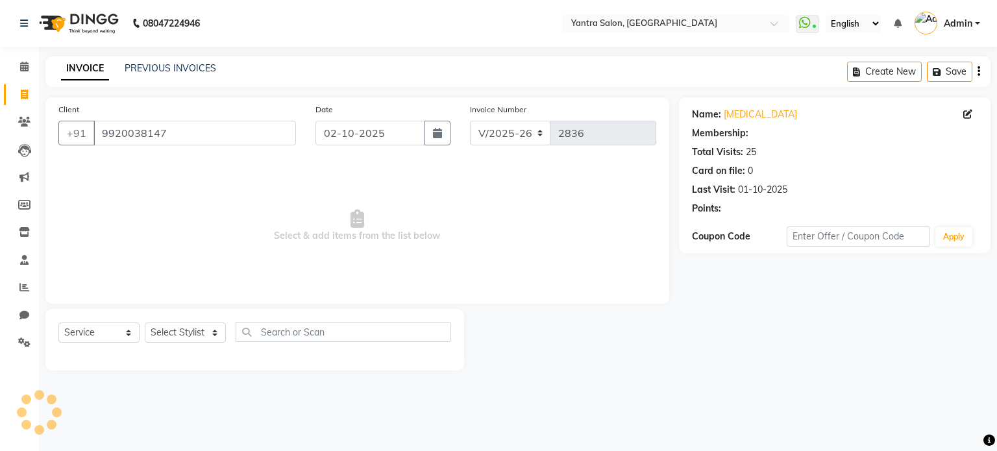
select select "1: Object"
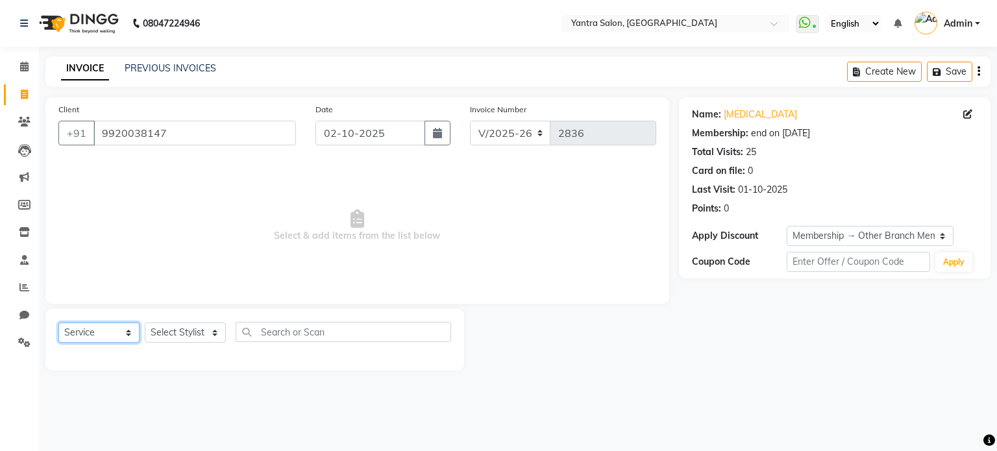
click at [96, 331] on select "Select Service Product Membership Package Voucher Prepaid Gift Card" at bounding box center [98, 333] width 81 height 20
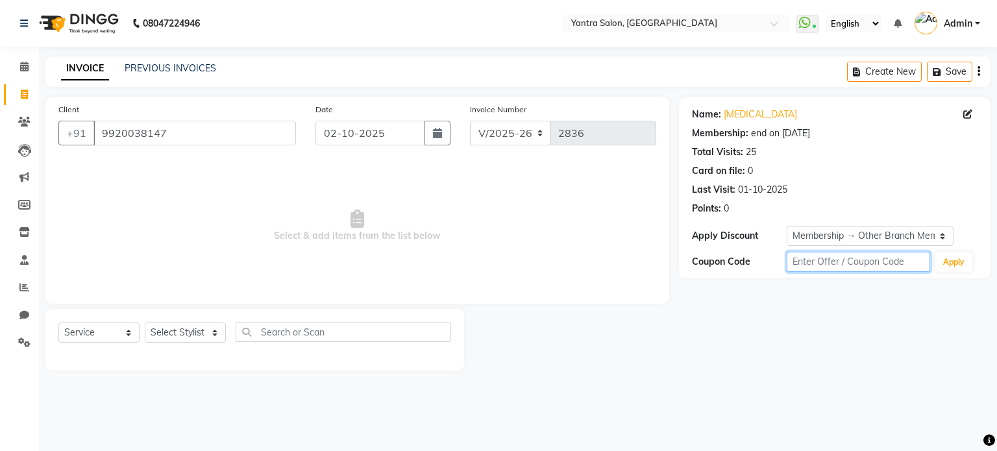
click at [861, 264] on input "text" at bounding box center [858, 262] width 143 height 20
type input "member"
click at [149, 73] on link "PREVIOUS INVOICES" at bounding box center [171, 68] width 92 height 12
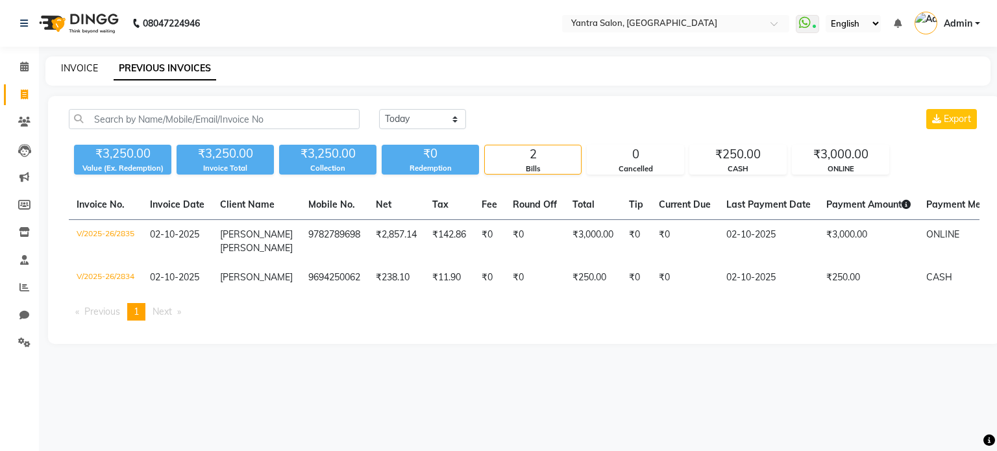
click at [73, 73] on link "INVOICE" at bounding box center [79, 68] width 37 height 12
select select "service"
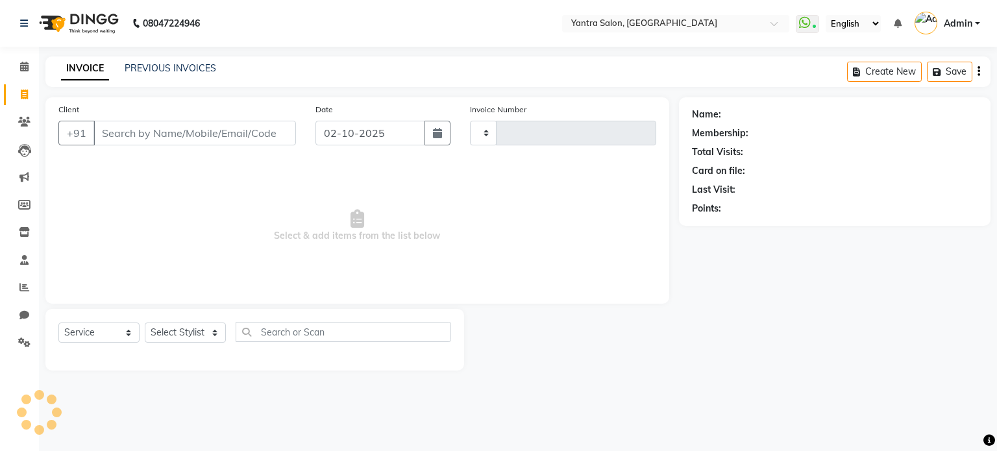
type input "2836"
select select "6253"
click at [16, 64] on span at bounding box center [24, 67] width 23 height 15
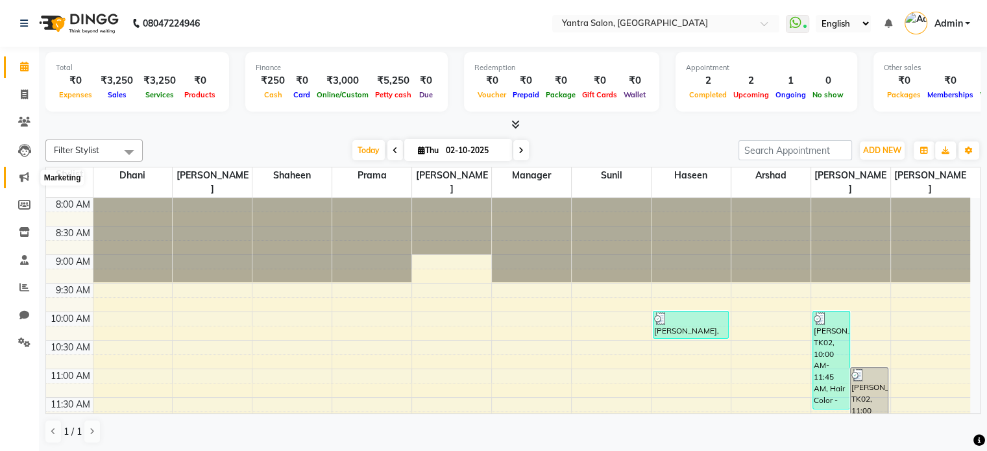
click at [25, 181] on icon at bounding box center [24, 177] width 10 height 10
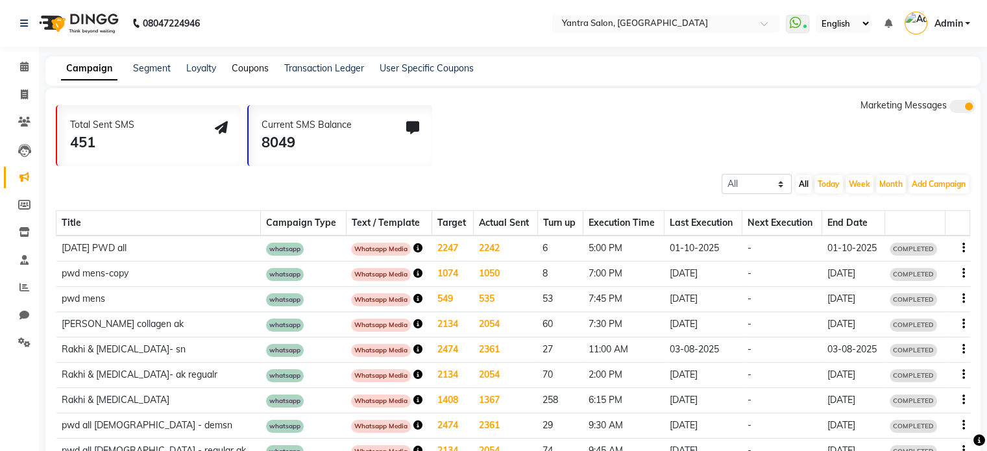
click at [236, 69] on link "Coupons" at bounding box center [250, 68] width 37 height 12
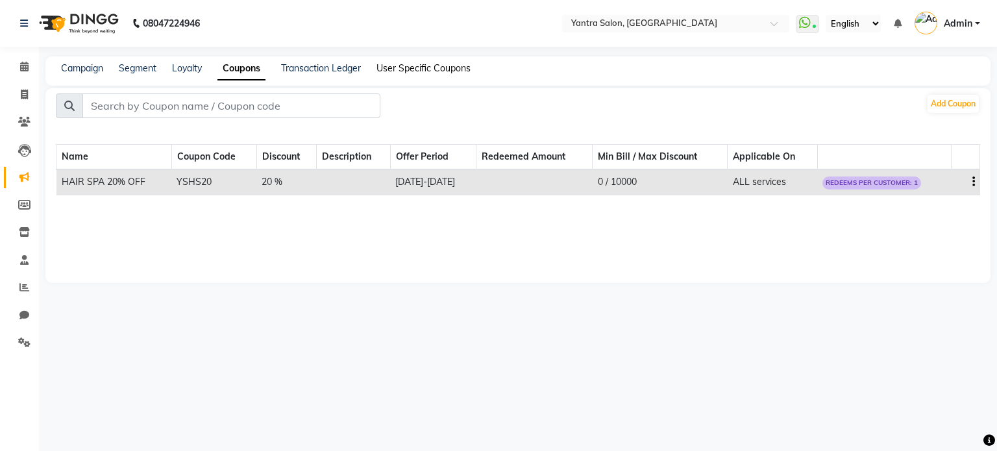
click at [424, 68] on link "User Specific Coupons" at bounding box center [423, 68] width 94 height 12
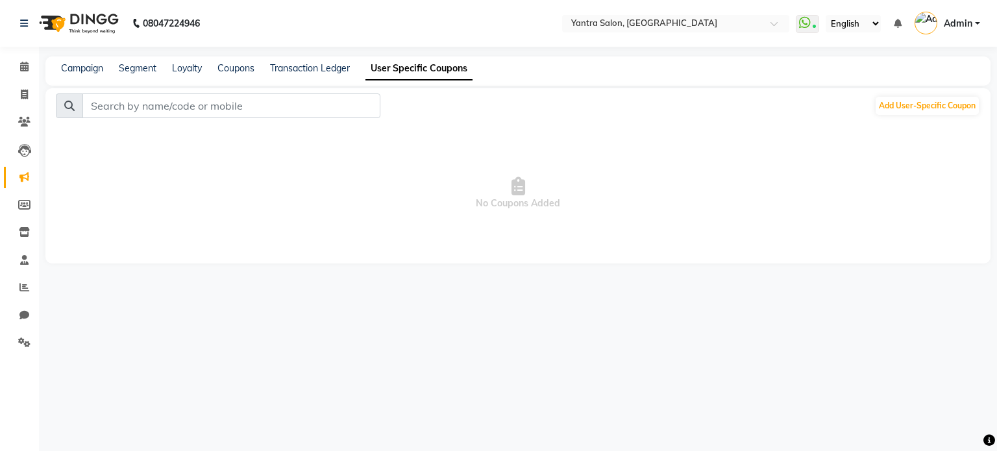
click at [890, 115] on div "Add User-Specific Coupon" at bounding box center [927, 105] width 106 height 21
click at [902, 103] on button "Add User-Specific Coupon" at bounding box center [927, 106] width 103 height 18
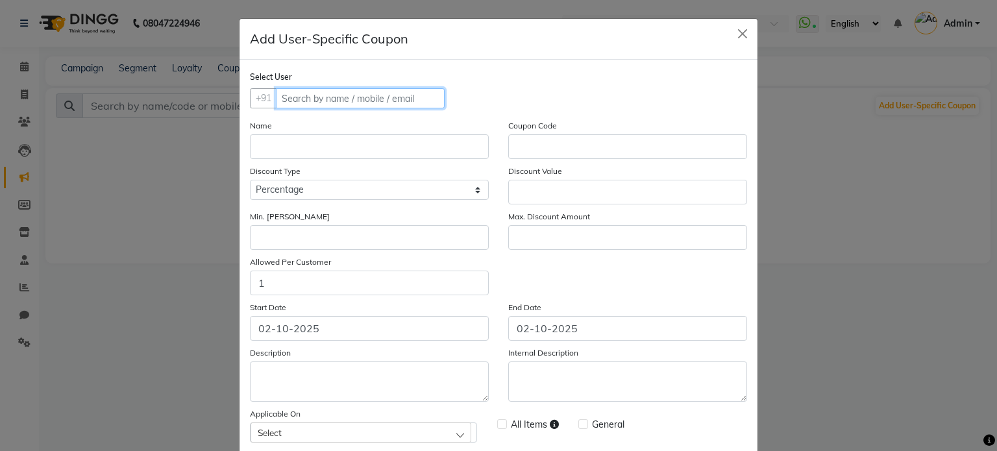
click at [405, 101] on input "text" at bounding box center [360, 98] width 169 height 20
paste input "8301013774"
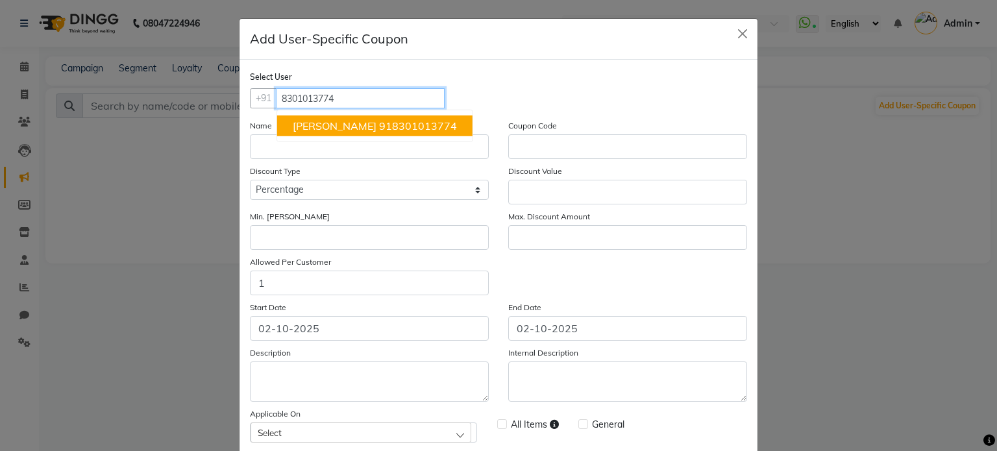
scroll to position [88, 0]
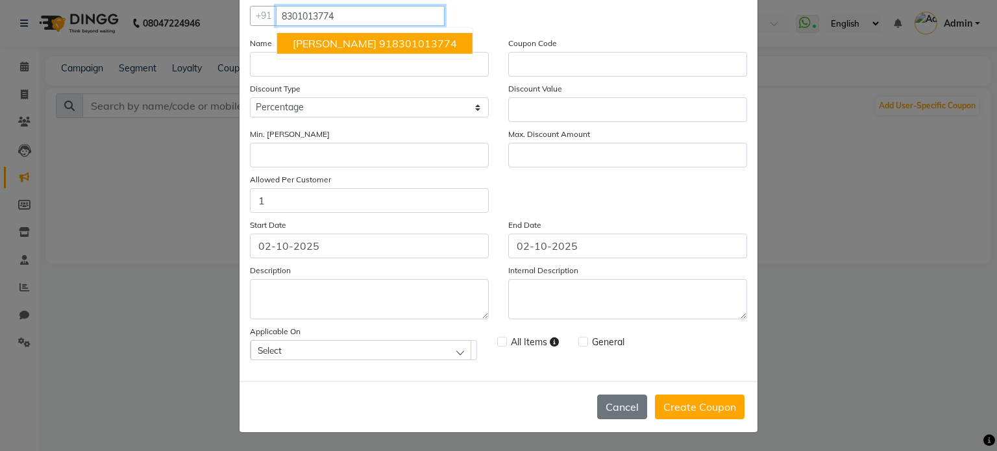
click at [400, 42] on span "918301013774" at bounding box center [416, 43] width 80 height 13
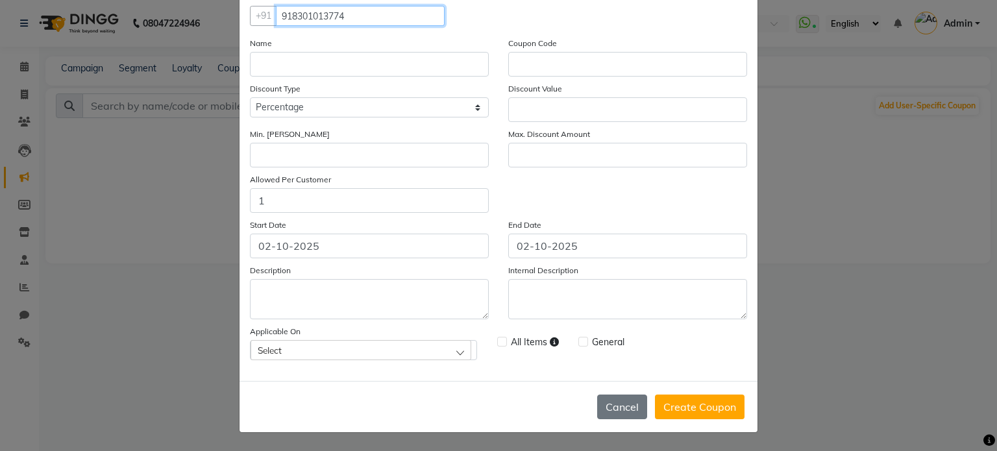
type input "918301013774"
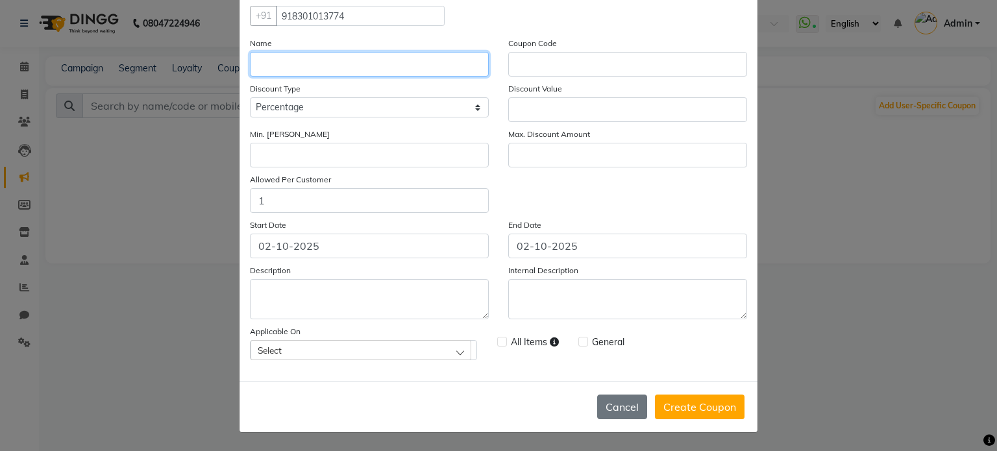
click at [399, 66] on input at bounding box center [369, 64] width 239 height 25
click at [398, 66] on input at bounding box center [369, 64] width 239 height 25
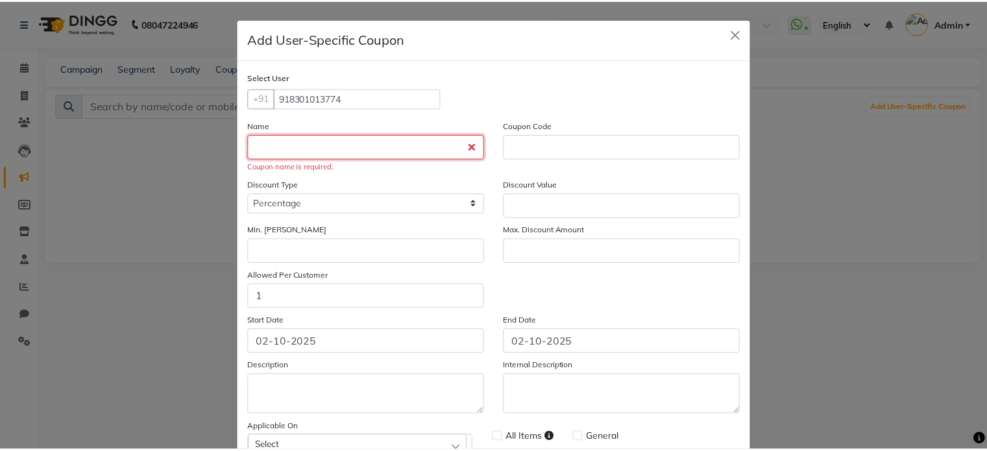
scroll to position [0, 0]
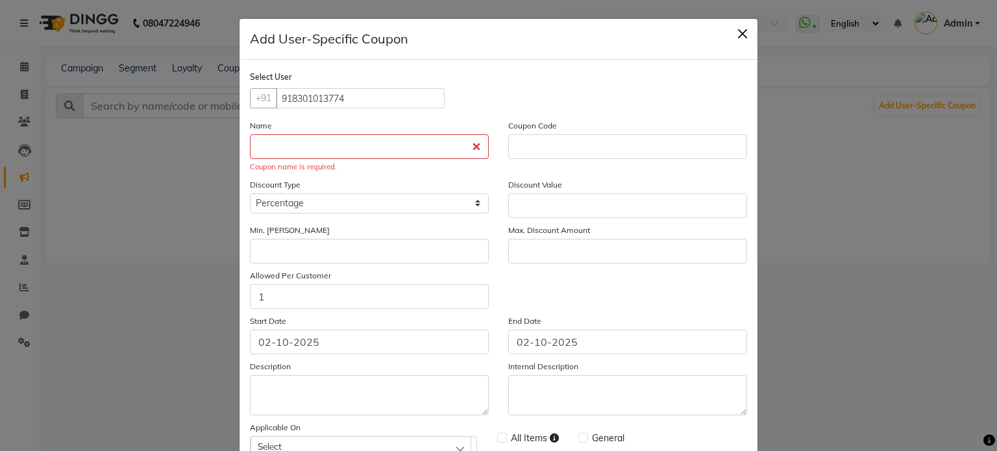
click at [735, 41] on button "Close" at bounding box center [742, 33] width 19 height 19
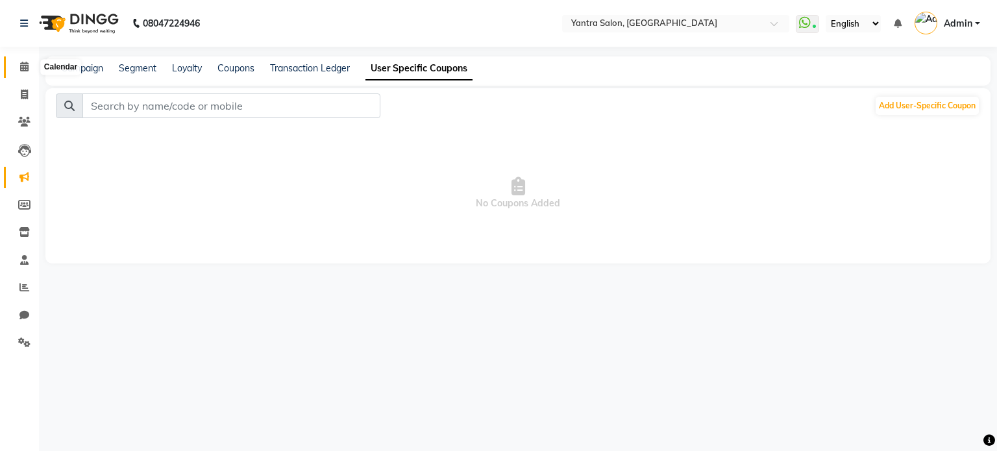
click at [28, 69] on icon at bounding box center [24, 67] width 8 height 10
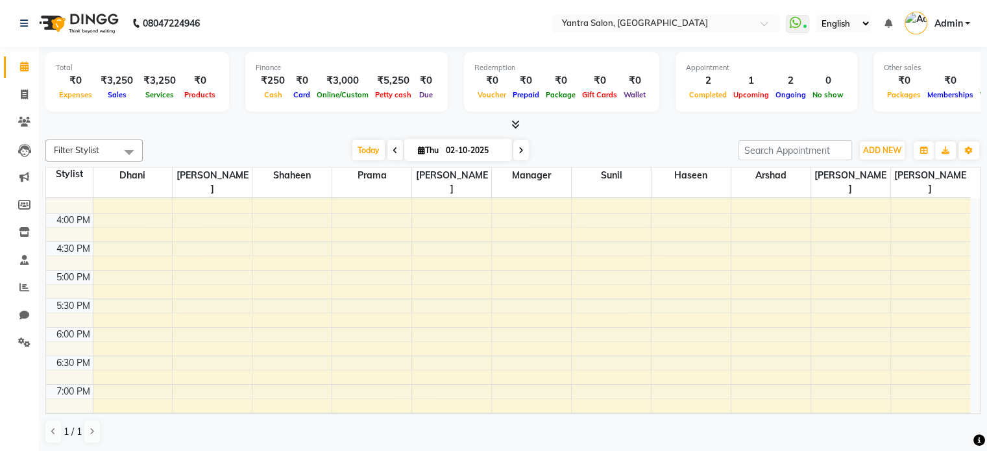
scroll to position [310, 0]
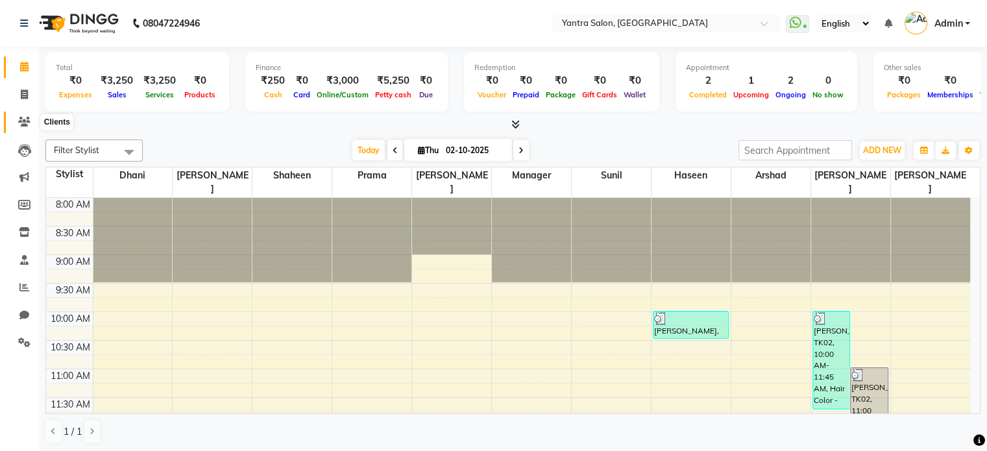
click at [14, 125] on span at bounding box center [24, 122] width 23 height 15
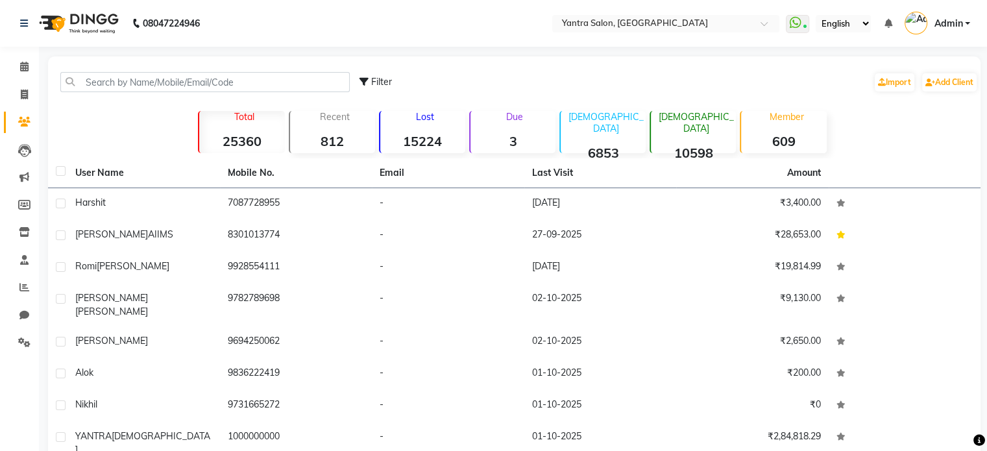
click at [785, 119] on p "Member" at bounding box center [786, 117] width 80 height 12
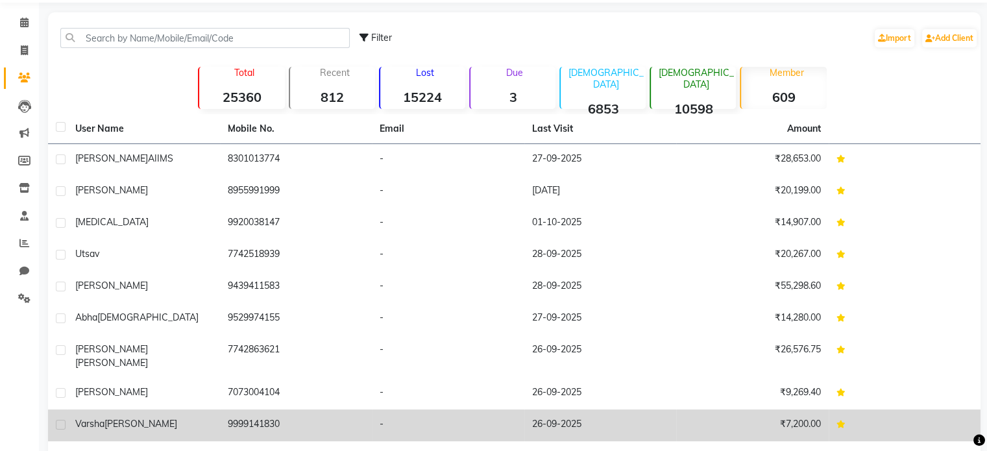
scroll to position [110, 0]
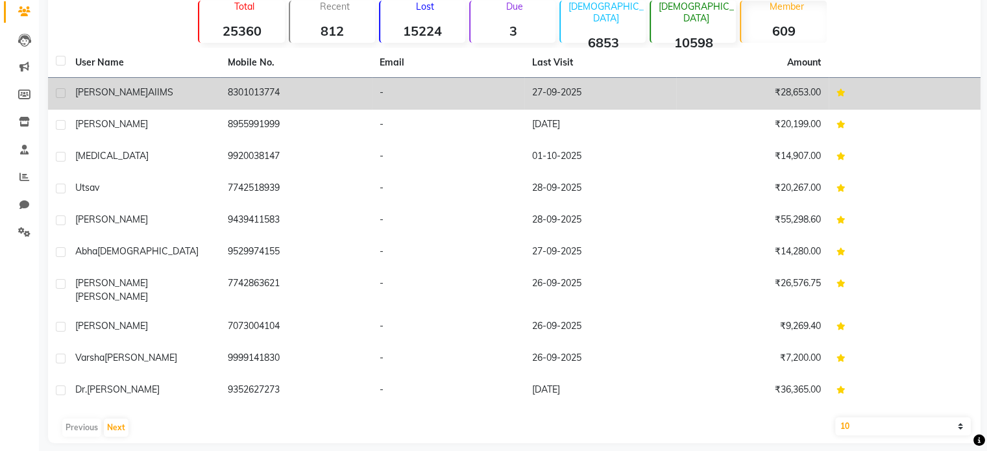
click at [706, 101] on td "₹28,653.00" at bounding box center [752, 94] width 153 height 32
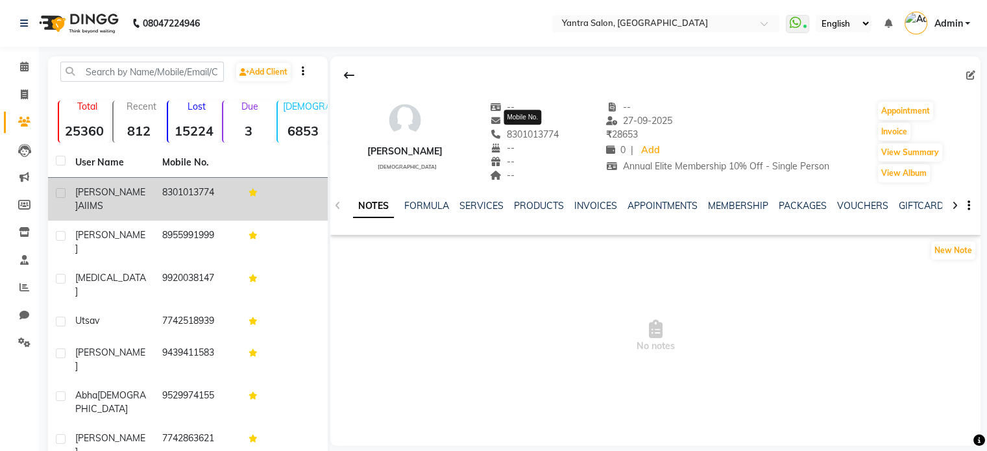
click at [539, 136] on span "8301013774" at bounding box center [524, 135] width 69 height 12
copy span "8301013774"
click at [27, 95] on icon at bounding box center [24, 95] width 7 height 10
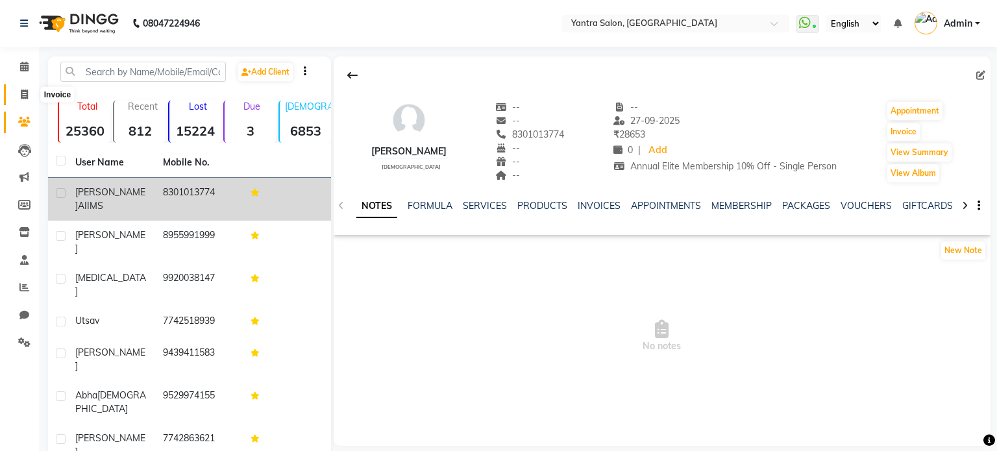
select select "service"
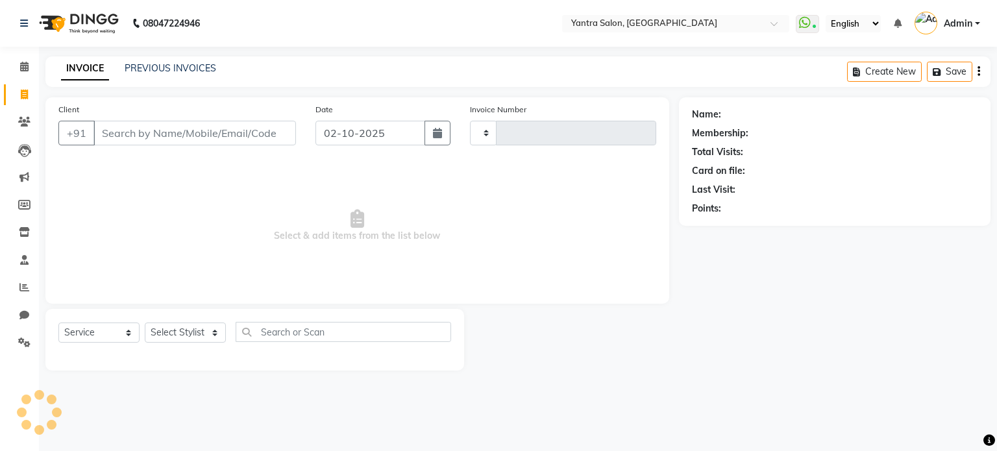
type input "2836"
select select "6253"
click at [184, 134] on input "Client" at bounding box center [194, 133] width 202 height 25
type input "8301013774"
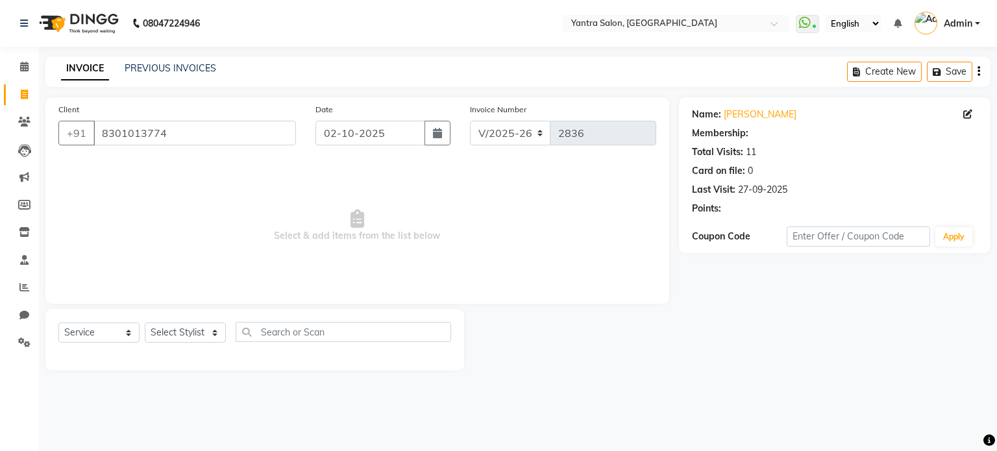
select select "1: Object"
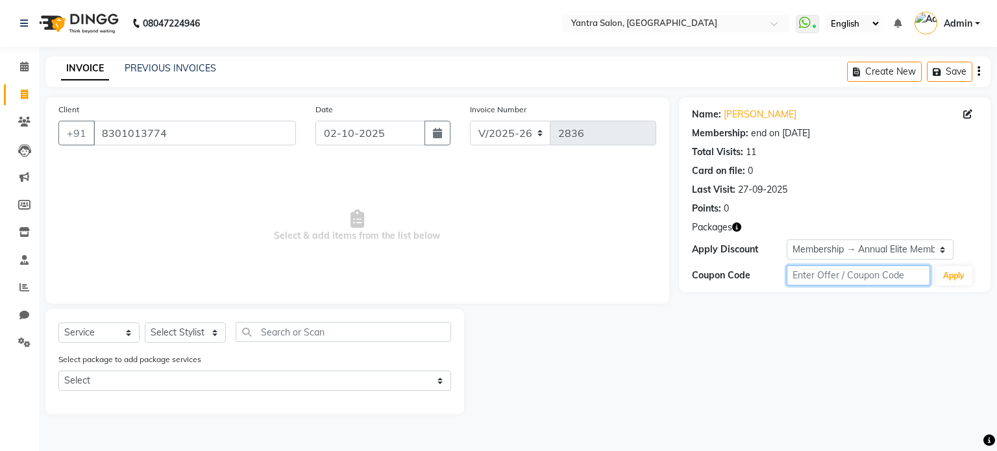
click at [828, 272] on input "text" at bounding box center [858, 275] width 143 height 20
click at [21, 124] on icon at bounding box center [24, 122] width 12 height 10
click at [20, 181] on icon at bounding box center [24, 177] width 10 height 10
click at [20, 177] on icon at bounding box center [24, 177] width 10 height 10
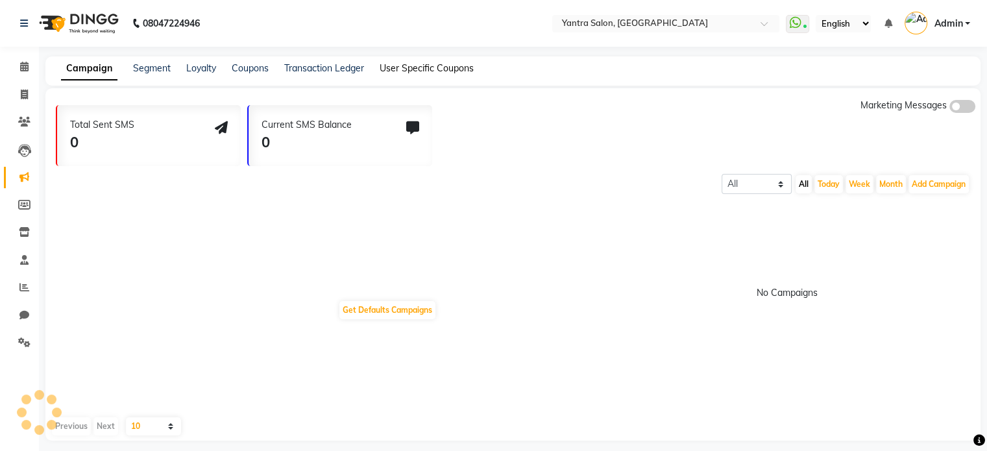
click at [454, 68] on link "User Specific Coupons" at bounding box center [427, 68] width 94 height 12
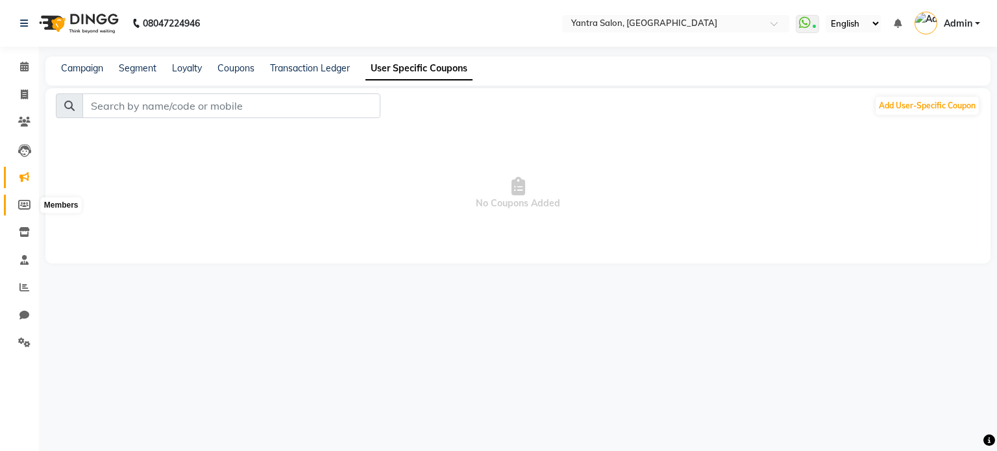
click at [23, 202] on icon at bounding box center [24, 205] width 12 height 10
select select
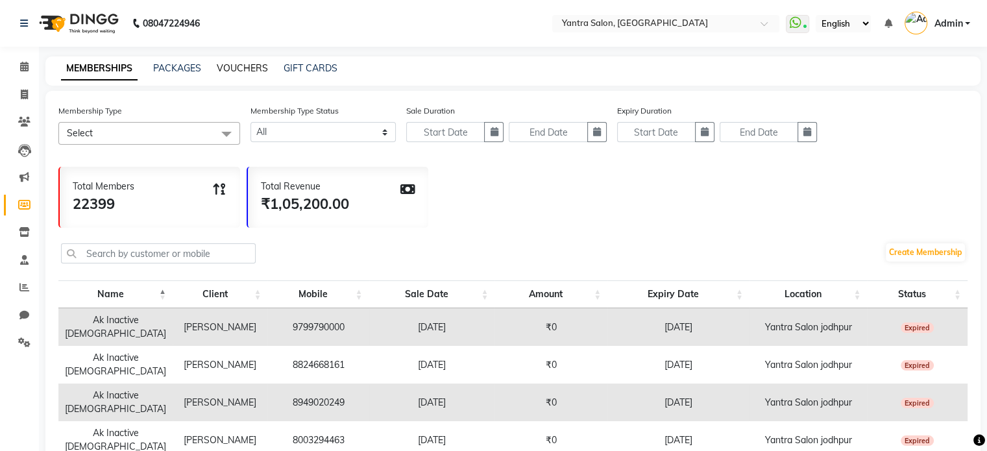
click at [234, 64] on link "VOUCHERS" at bounding box center [242, 68] width 51 height 12
select select
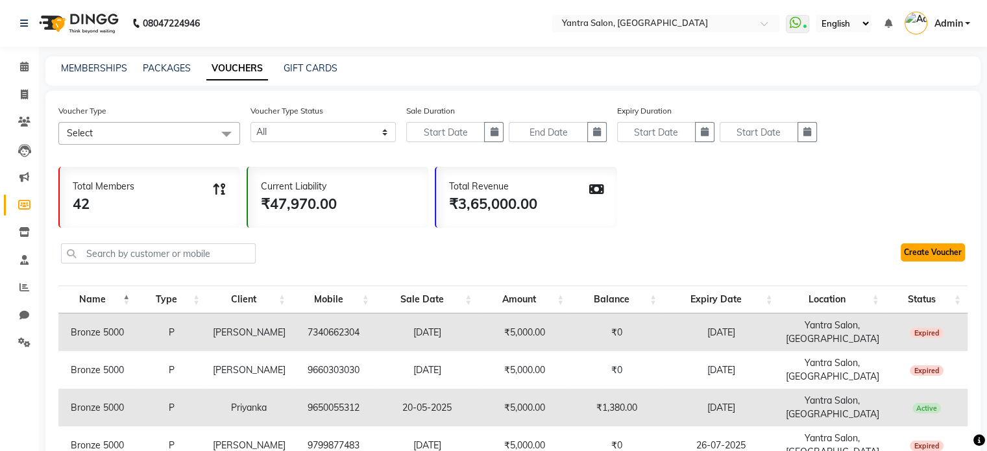
click at [929, 251] on link "Create Voucher" at bounding box center [933, 252] width 64 height 18
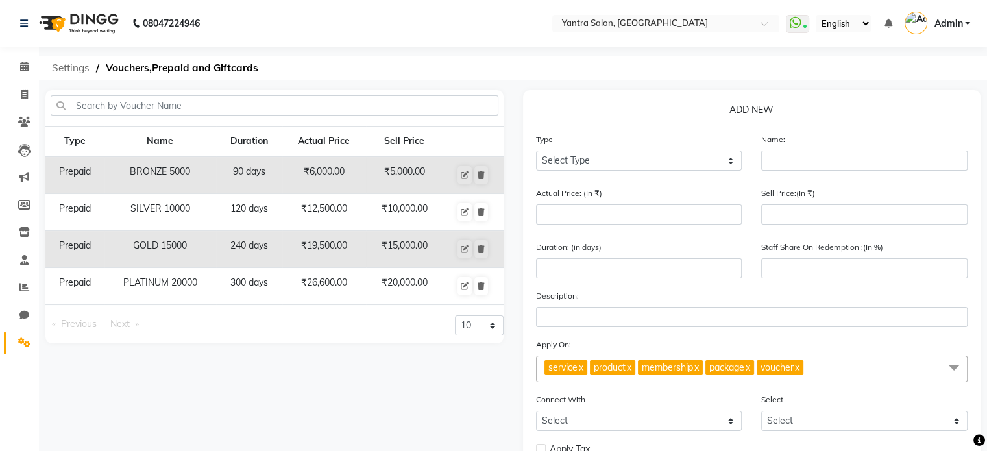
click at [69, 65] on span "Settings" at bounding box center [70, 67] width 51 height 23
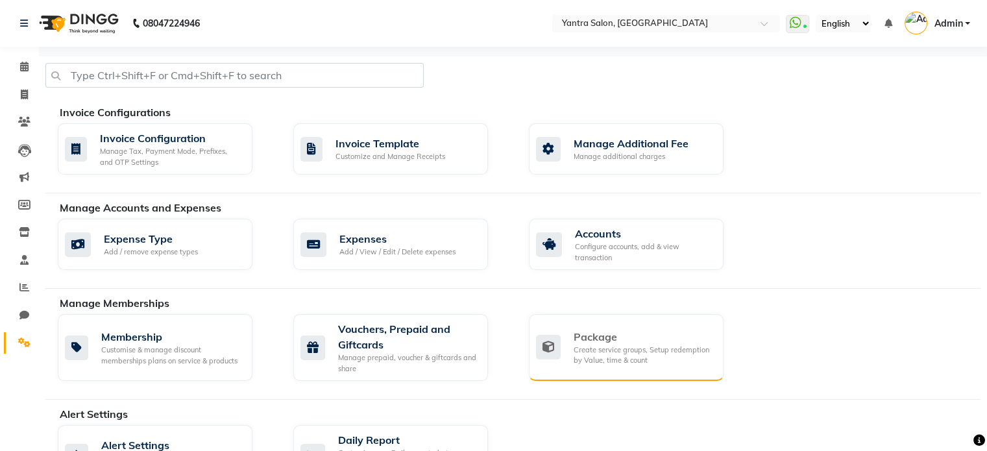
click at [563, 336] on div "Package Create service groups, Setup redemption by Value, time & count" at bounding box center [624, 347] width 177 height 37
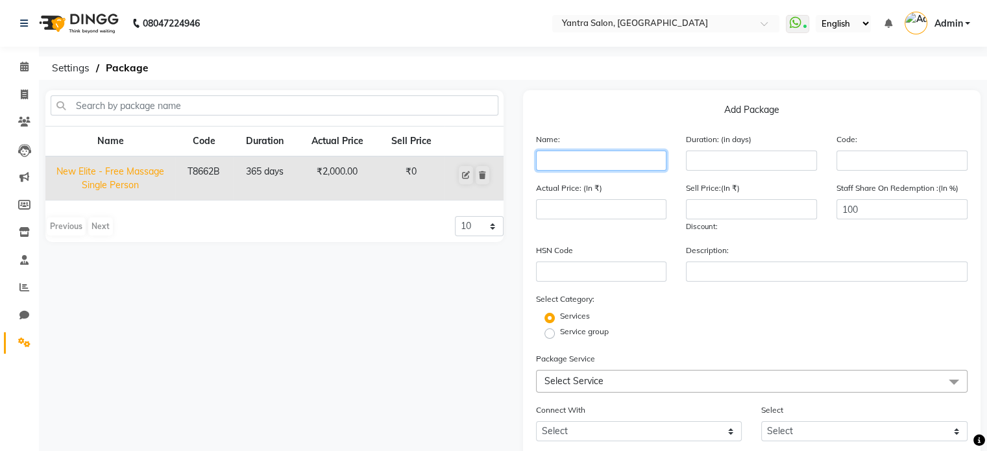
click at [623, 160] on input "text" at bounding box center [601, 161] width 131 height 20
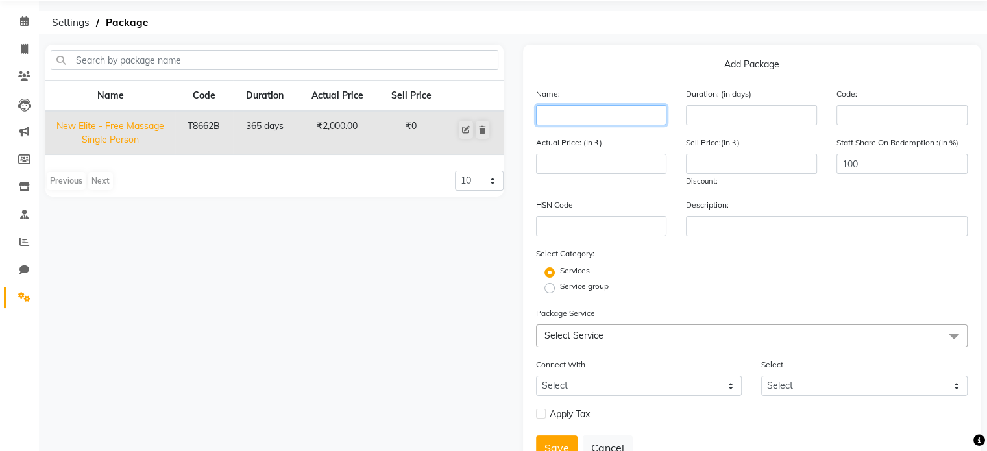
scroll to position [101, 0]
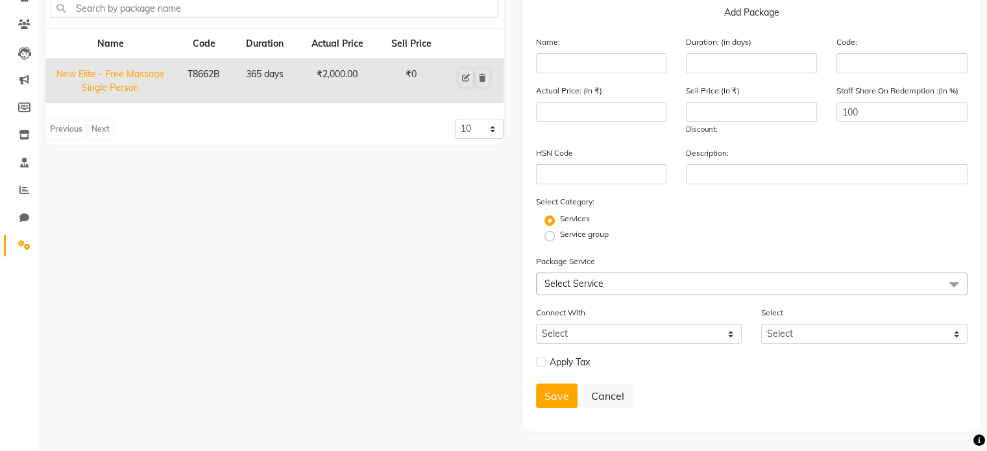
click at [639, 288] on span "Select Service" at bounding box center [752, 284] width 432 height 23
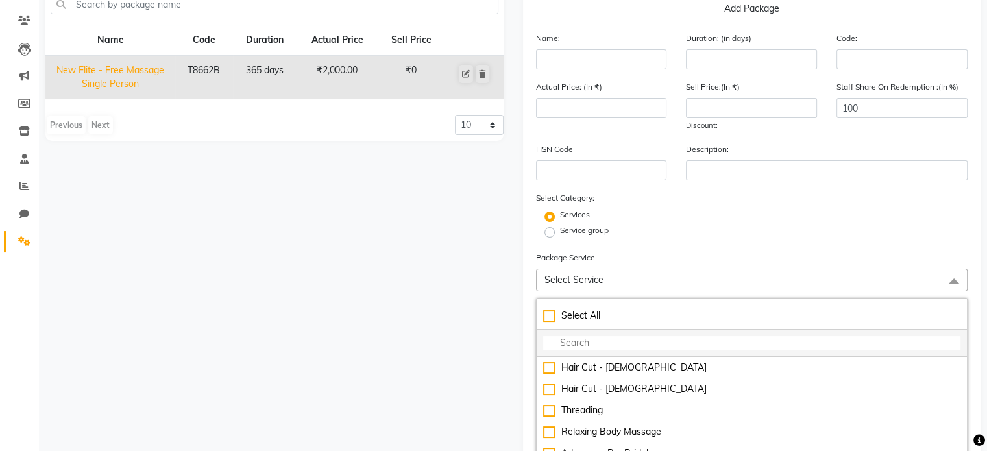
click at [602, 350] on input "multiselect-search" at bounding box center [752, 343] width 418 height 14
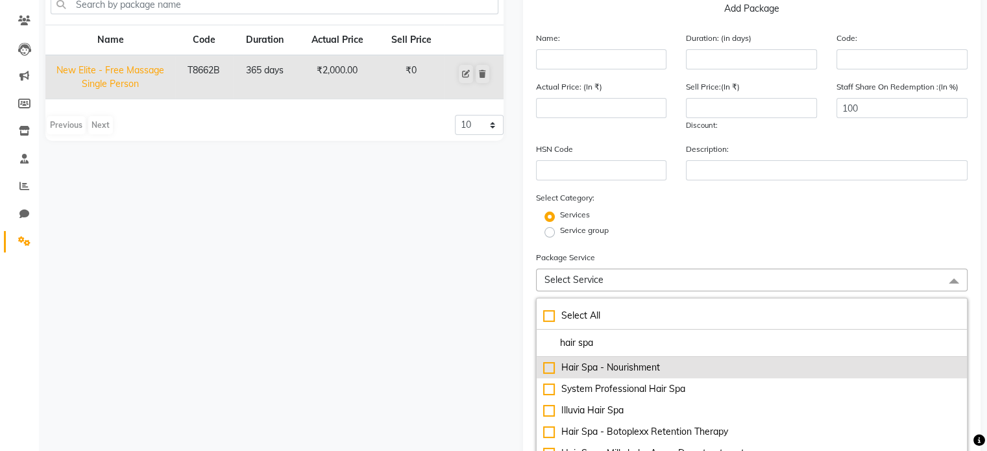
type input "hair spa"
click at [576, 374] on div "Hair Spa - Nourishment" at bounding box center [752, 368] width 418 height 14
type input "800"
checkbox input "true"
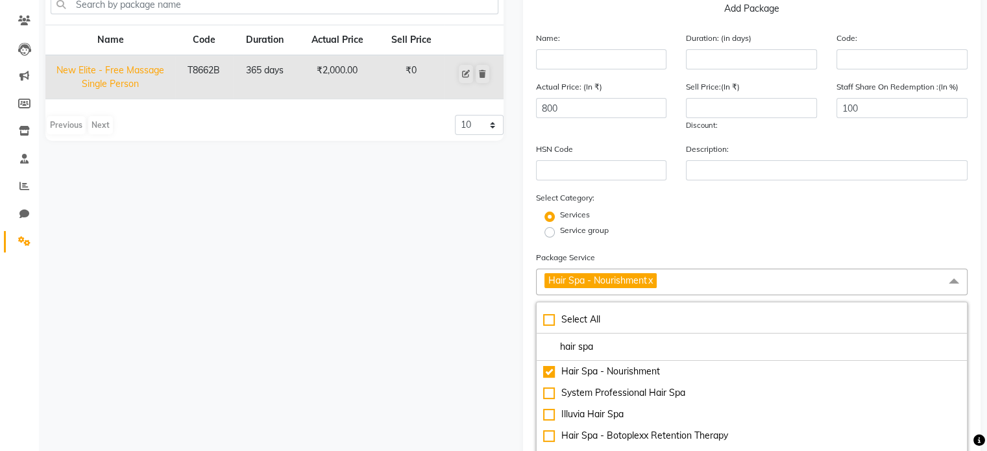
click at [663, 219] on div "Services" at bounding box center [752, 217] width 452 height 16
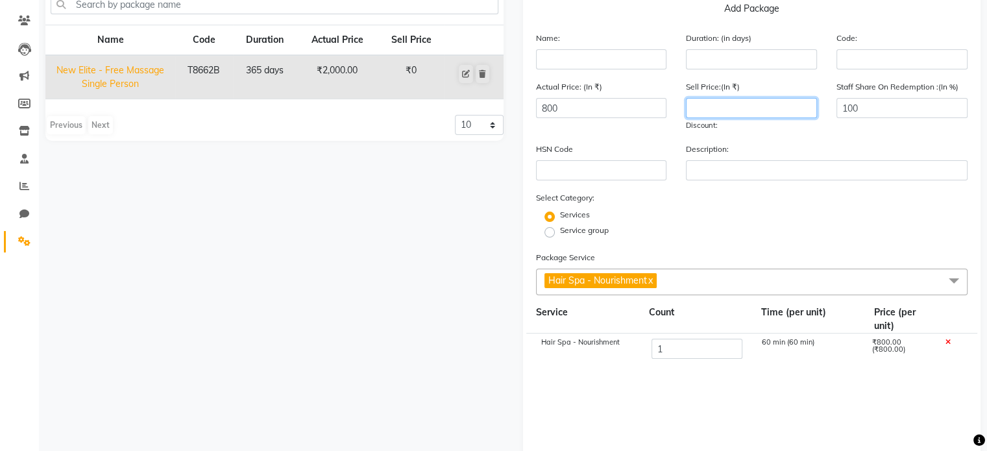
click at [715, 115] on input "number" at bounding box center [751, 108] width 131 height 20
type input "400"
click at [746, 230] on div "Service group" at bounding box center [752, 233] width 452 height 16
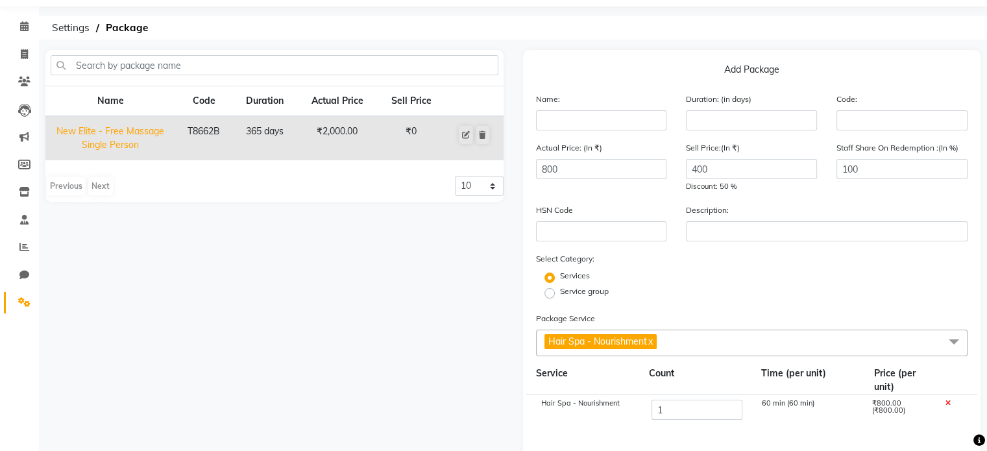
scroll to position [104, 0]
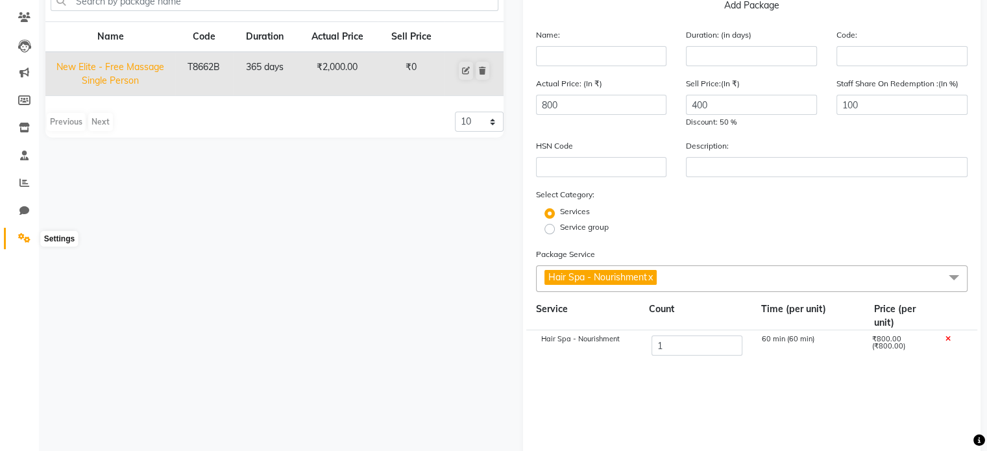
click at [25, 240] on icon at bounding box center [24, 238] width 12 height 10
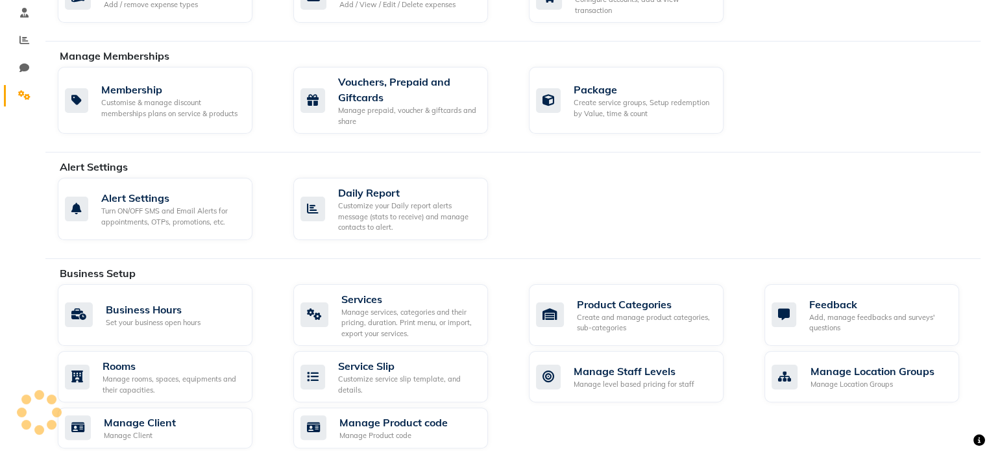
scroll to position [377, 0]
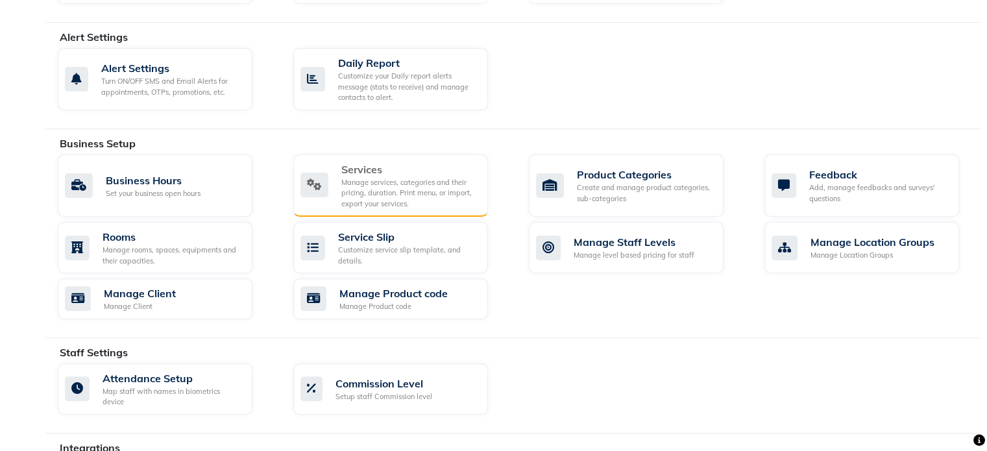
click at [371, 186] on div "Manage services, categories and their pricing, duration. Print menu, or import,…" at bounding box center [409, 193] width 136 height 32
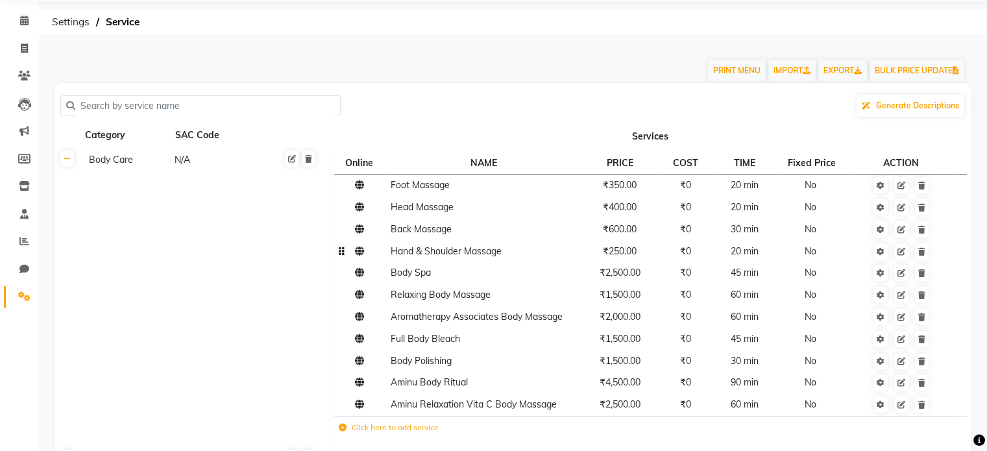
scroll to position [165, 0]
